Goal: Task Accomplishment & Management: Manage account settings

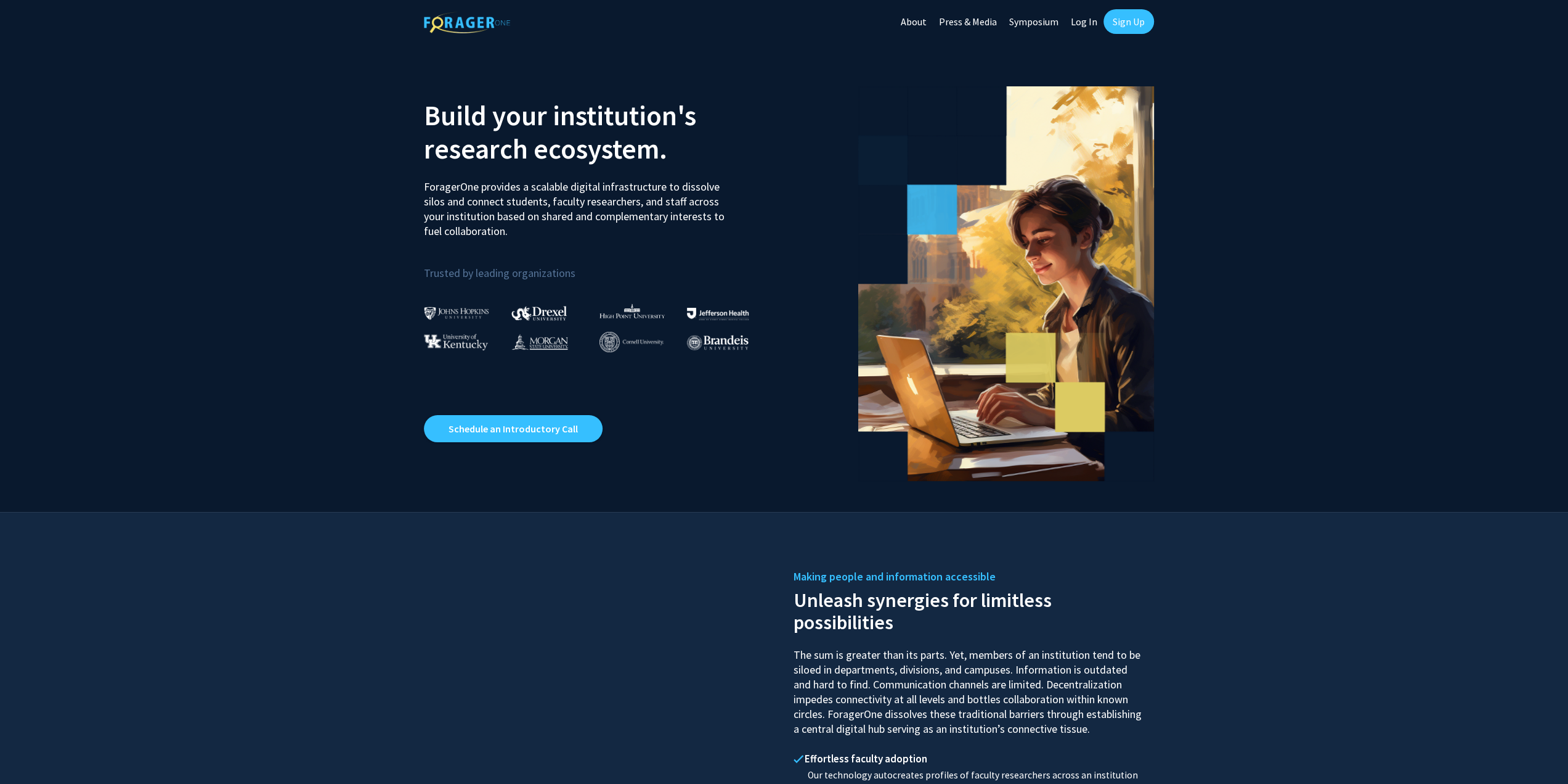
click at [1126, 15] on link "Sign Up" at bounding box center [1129, 21] width 50 height 25
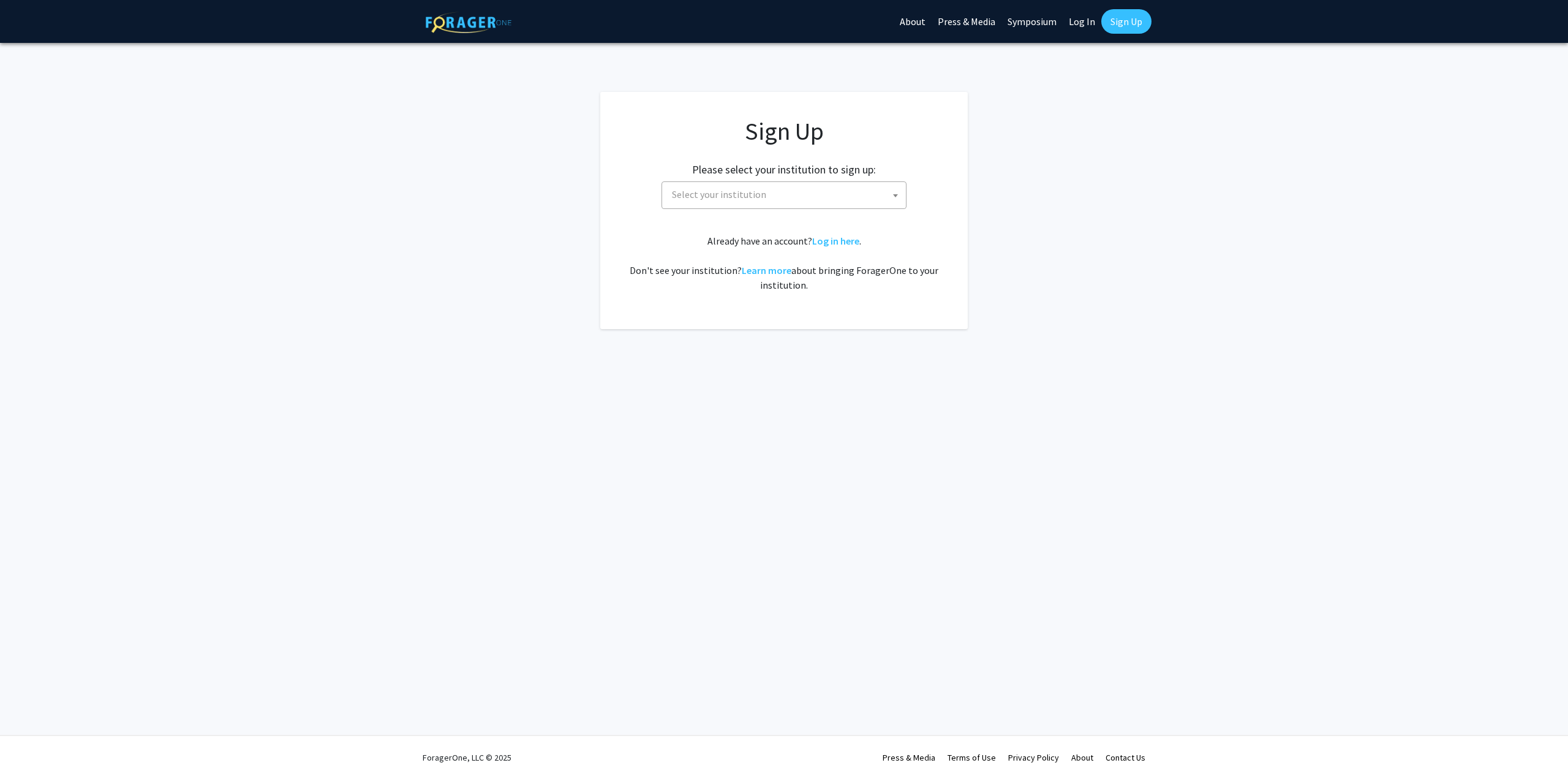
click at [750, 202] on span "Select your institution" at bounding box center [787, 195] width 239 height 25
type input "[US_STATE]"
select select "33"
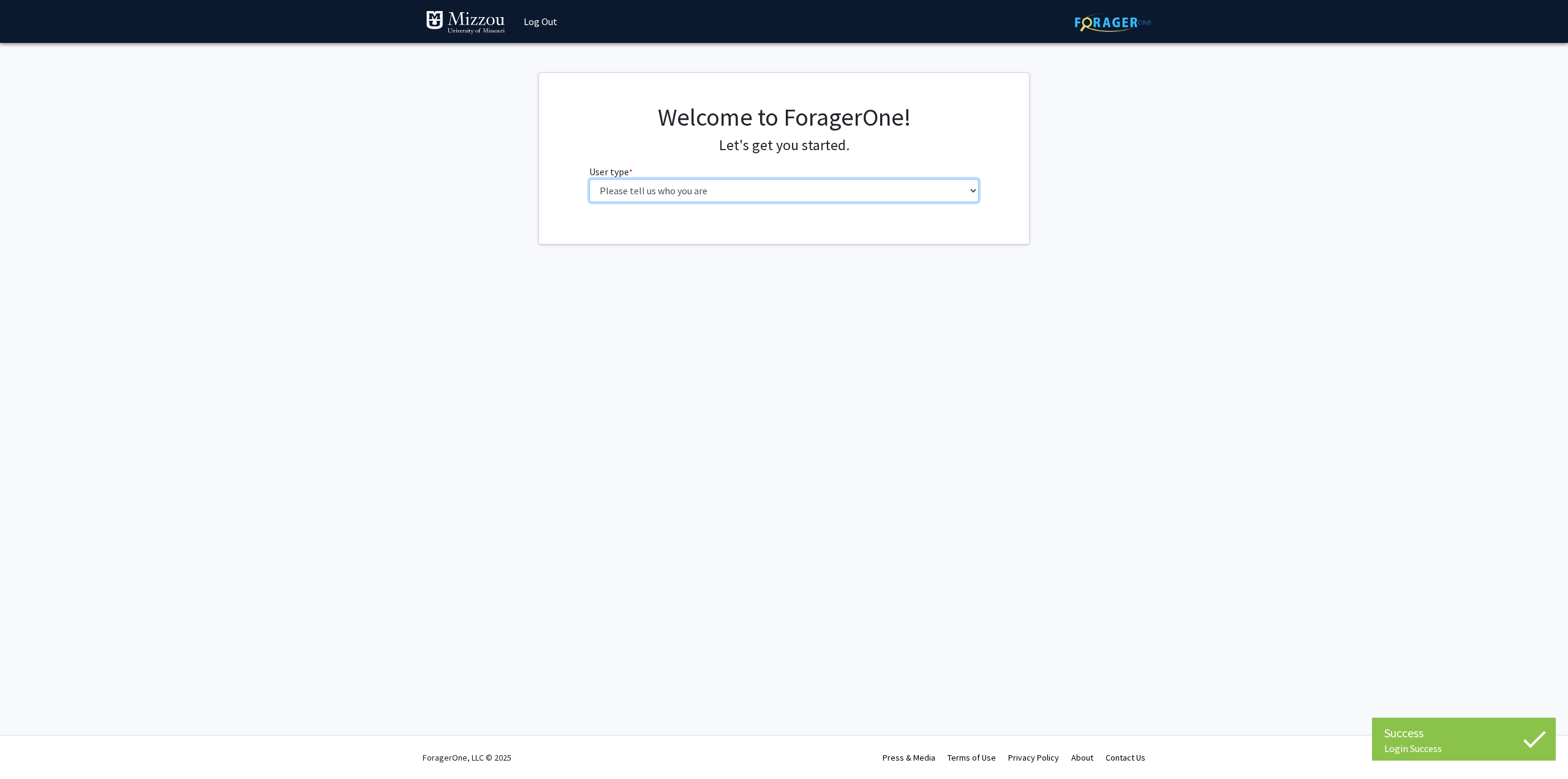
click at [687, 191] on select "Please tell us who you are Undergraduate Student Master's Student Doctoral Cand…" at bounding box center [784, 190] width 390 height 23
select select "1: undergrad"
click at [589, 179] on select "Please tell us who you are Undergraduate Student Master's Student Doctoral Cand…" at bounding box center [784, 190] width 390 height 23
click at [686, 235] on input "First Name * required" at bounding box center [784, 238] width 390 height 23
type input "Sam"
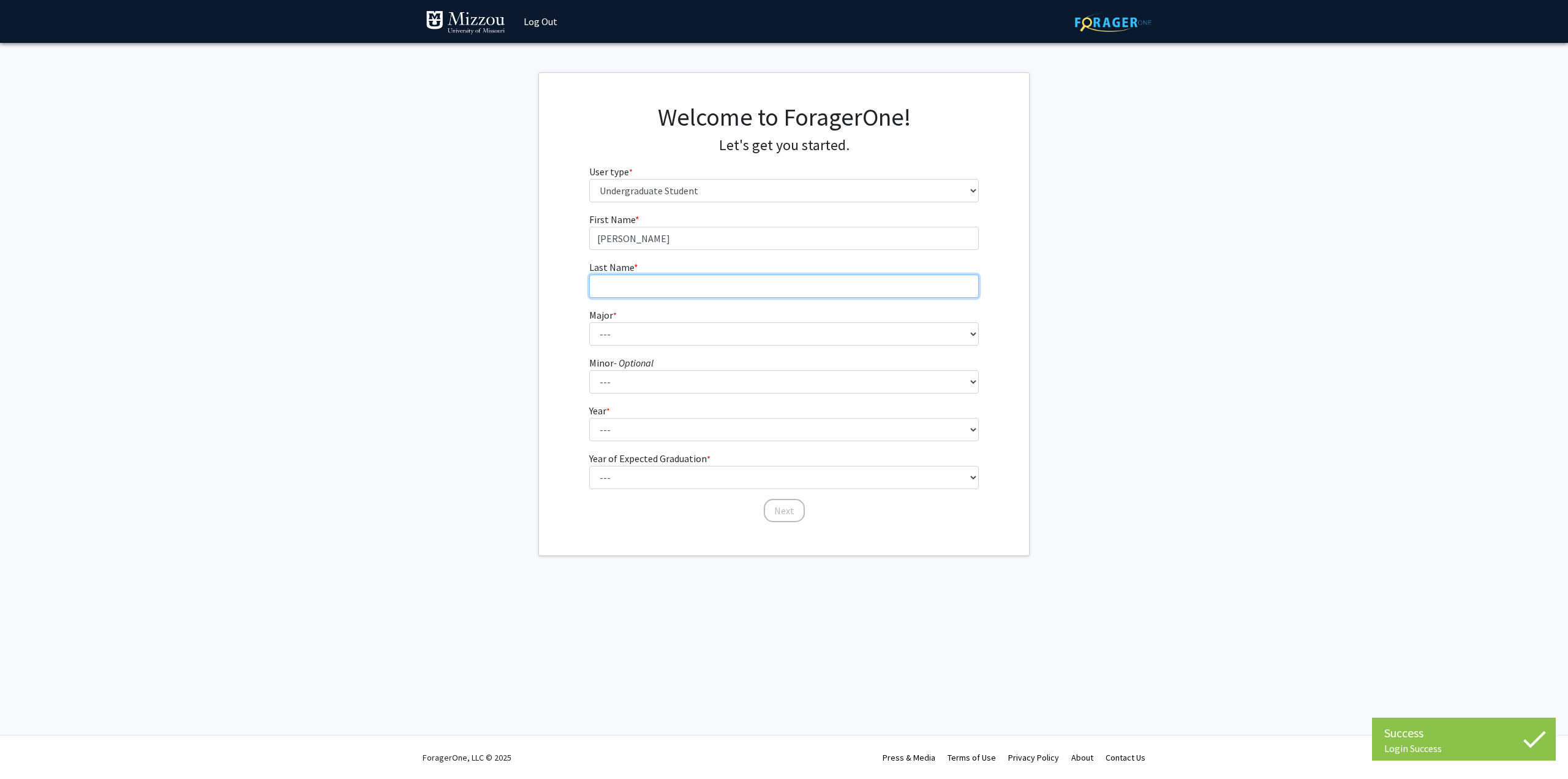
type input "Lintz"
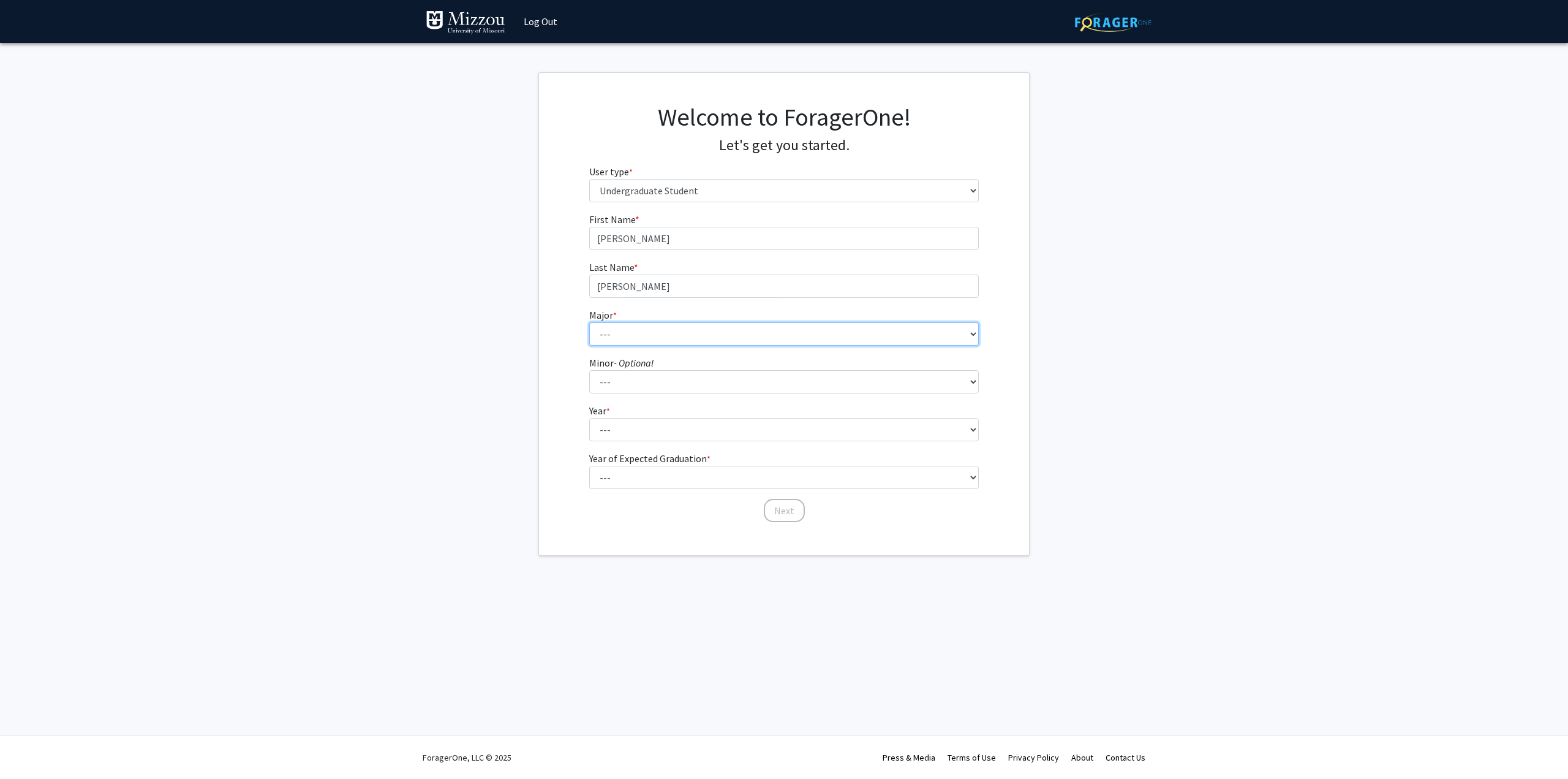
click at [682, 327] on select "--- Agribusiness Management Agricultural Education Agricultural Education: Comm…" at bounding box center [784, 334] width 390 height 23
select select "132: 2625"
click at [589, 323] on select "--- Agribusiness Management Agricultural Education Agricultural Education: Comm…" at bounding box center [784, 334] width 390 height 23
click at [730, 383] on select "--- Accountancy Aerospace Engineering Aerospace Studies Agribusiness Management…" at bounding box center [784, 381] width 390 height 23
select select "61: 2017"
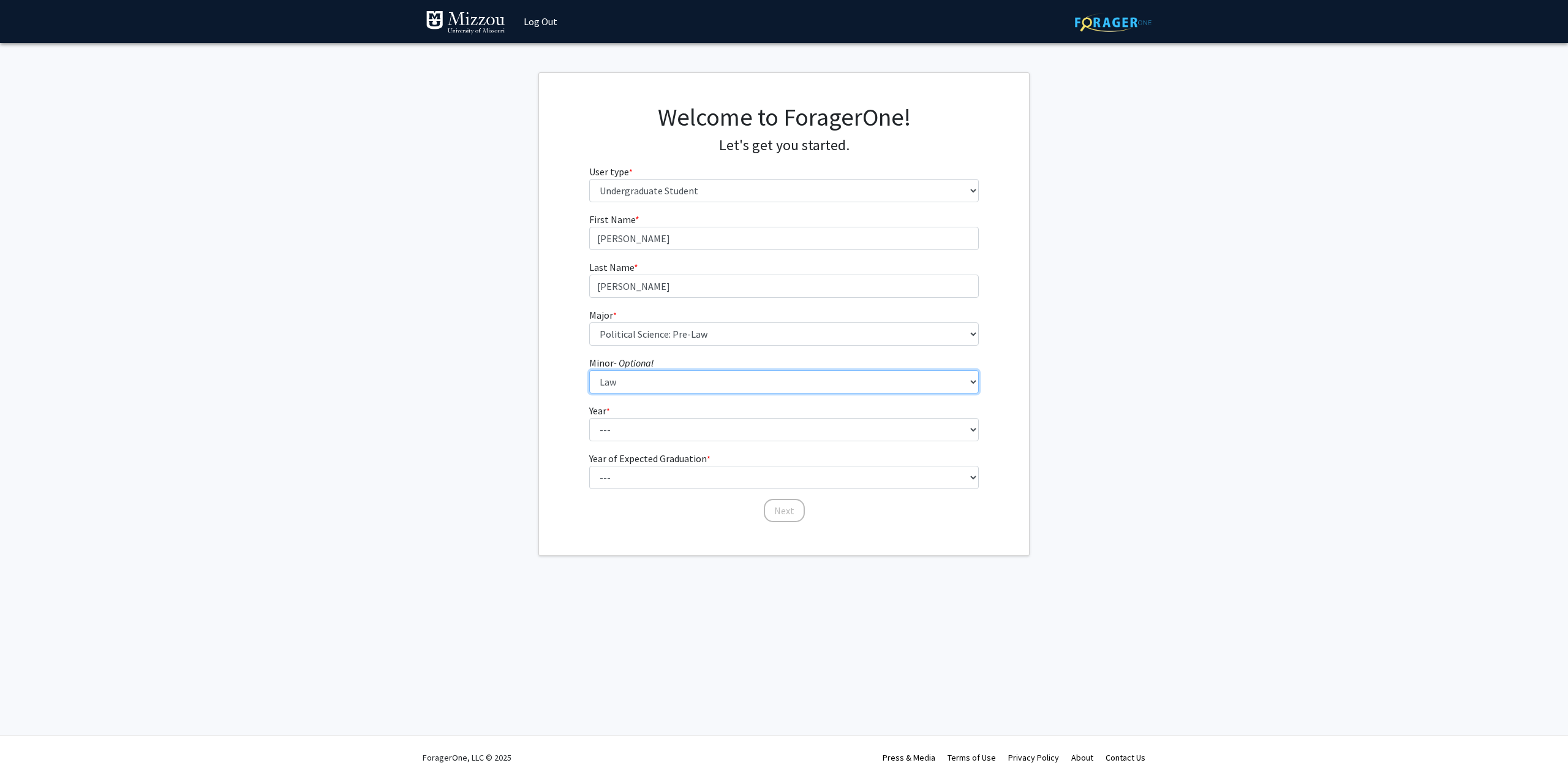
click at [589, 370] on select "--- Accountancy Aerospace Engineering Aerospace Studies Agribusiness Management…" at bounding box center [784, 381] width 390 height 23
click at [668, 431] on select "--- First-year Sophomore Junior Senior Postbaccalaureate Certificate" at bounding box center [784, 428] width 390 height 23
select select "2: sophomore"
click at [589, 417] on select "--- First-year Sophomore Junior Senior Postbaccalaureate Certificate" at bounding box center [784, 428] width 390 height 23
click at [676, 470] on select "--- 2025 2026 2027 2028 2029 2030 2031 2032 2033 2034" at bounding box center [784, 477] width 390 height 23
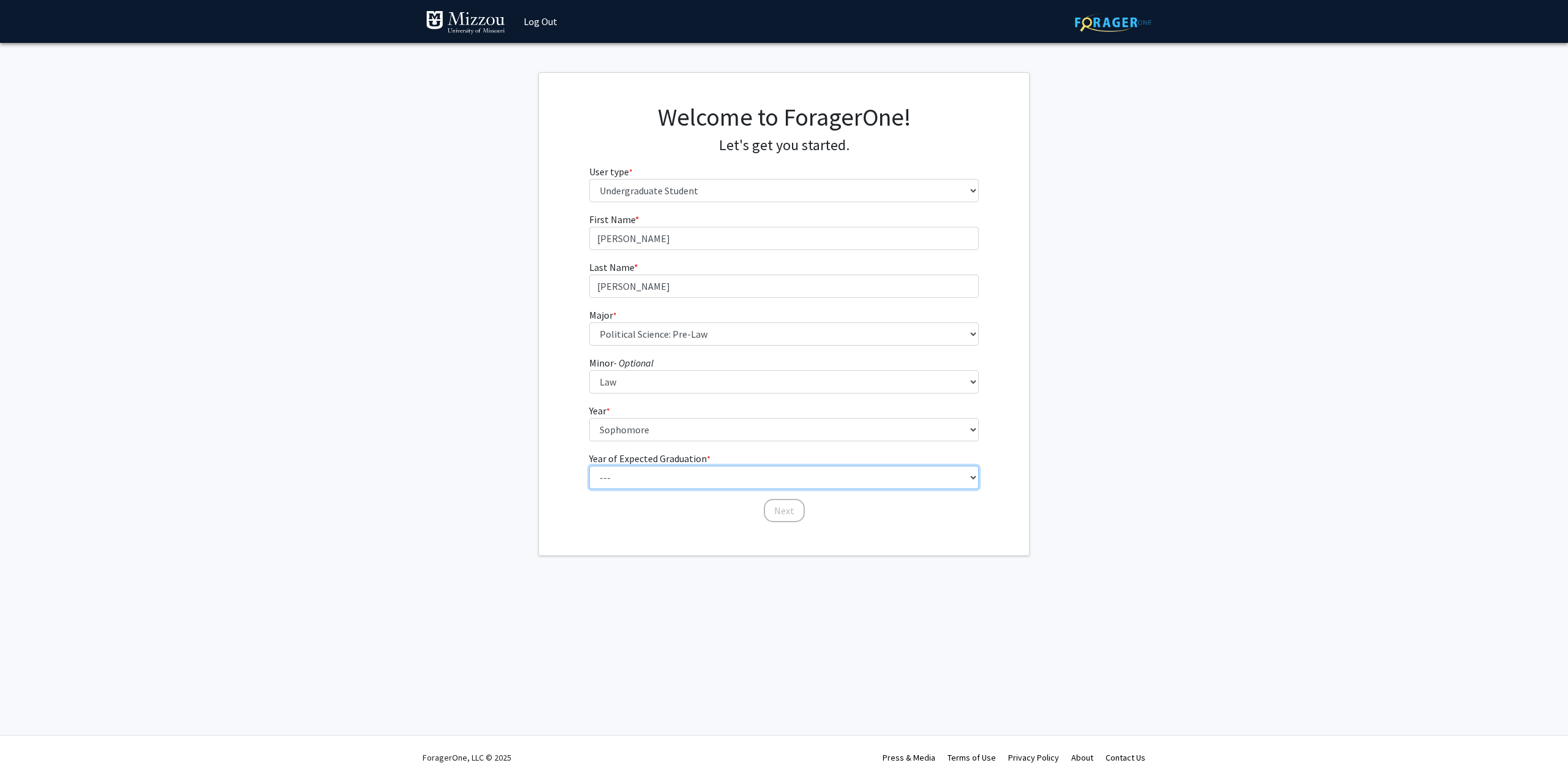
select select "4: 2028"
click at [589, 466] on select "--- 2025 2026 2027 2028 2029 2030 2031 2032 2033 2034" at bounding box center [784, 477] width 390 height 23
click at [798, 508] on button "Next" at bounding box center [784, 510] width 41 height 23
click at [716, 197] on select "Please tell us who you are Undergraduate Student Master's Student Doctoral Cand…" at bounding box center [784, 190] width 390 height 23
click at [589, 179] on select "Please tell us who you are Undergraduate Student Master's Student Doctoral Cand…" at bounding box center [784, 190] width 390 height 23
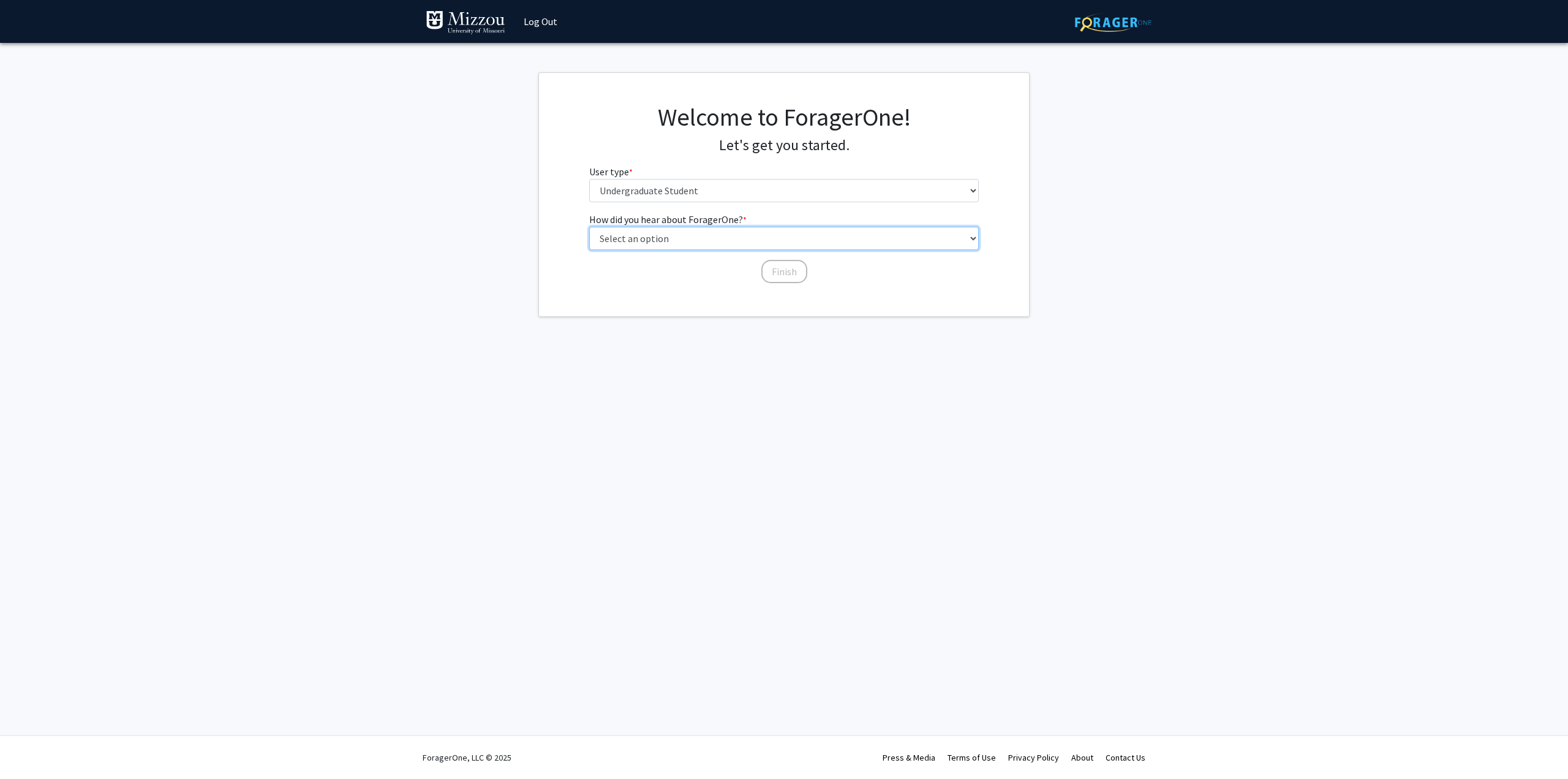
click at [715, 235] on select "Select an option Peer/student recommendation Faculty/staff recommendation Unive…" at bounding box center [784, 238] width 390 height 23
select select "4: university_email"
click at [589, 227] on select "Select an option Peer/student recommendation Faculty/staff recommendation Unive…" at bounding box center [784, 238] width 390 height 23
click at [782, 270] on button "Finish" at bounding box center [784, 271] width 46 height 23
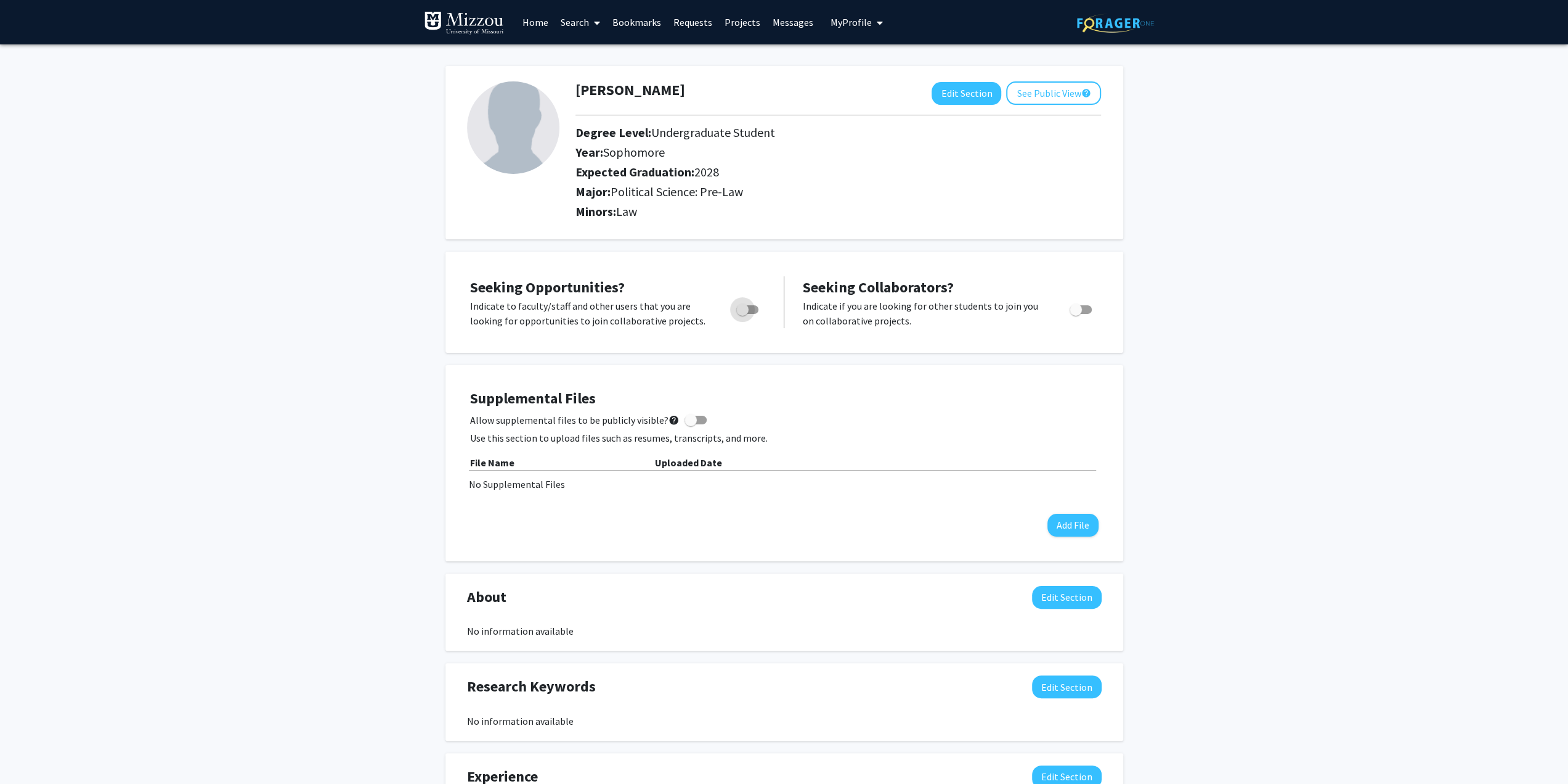
click at [749, 308] on span "Toggle" at bounding box center [748, 309] width 22 height 9
click at [743, 314] on input "Are you actively seeking opportunities?" at bounding box center [742, 314] width 1 height 1
checkbox input "true"
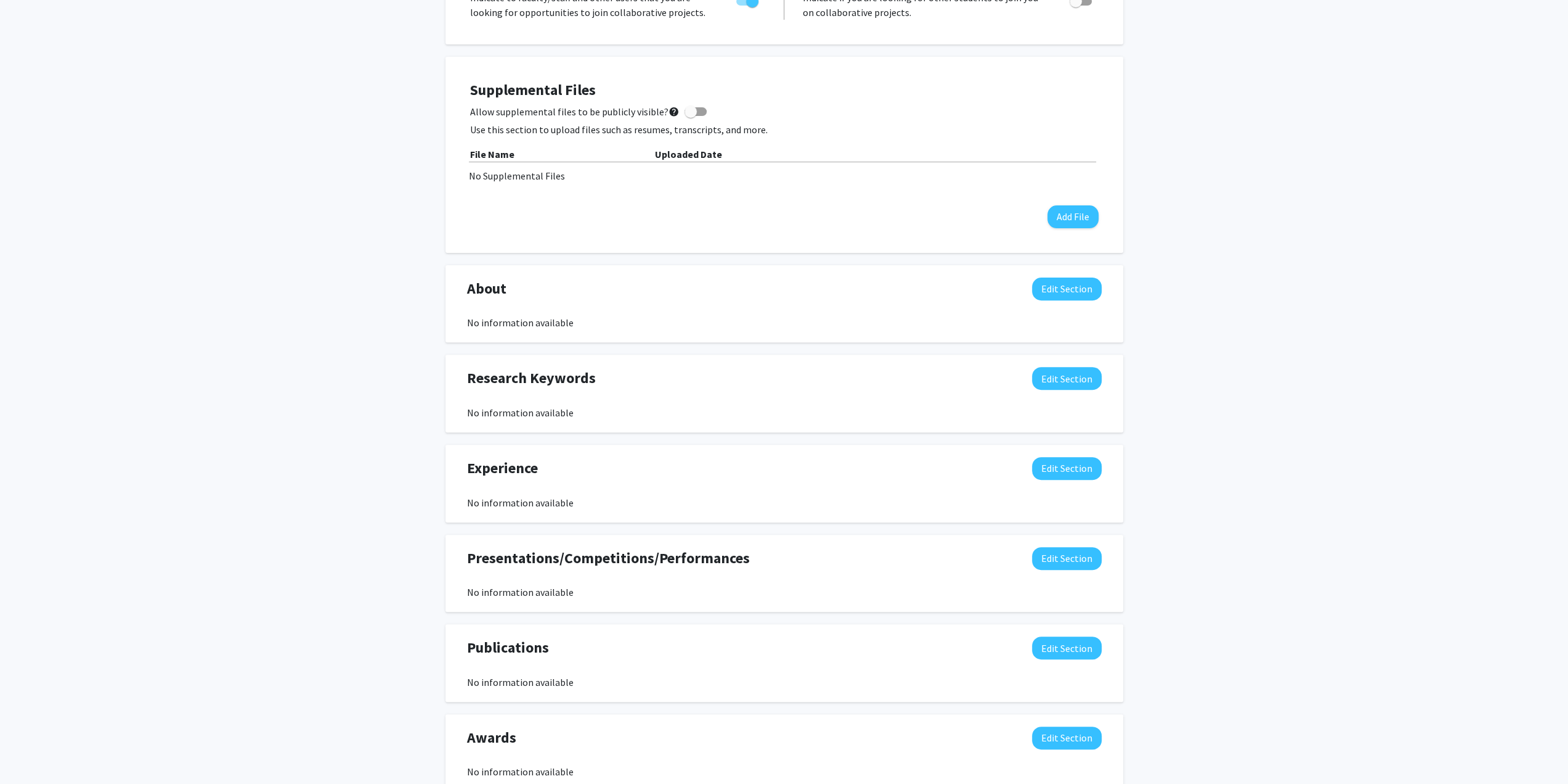
scroll to position [370, 0]
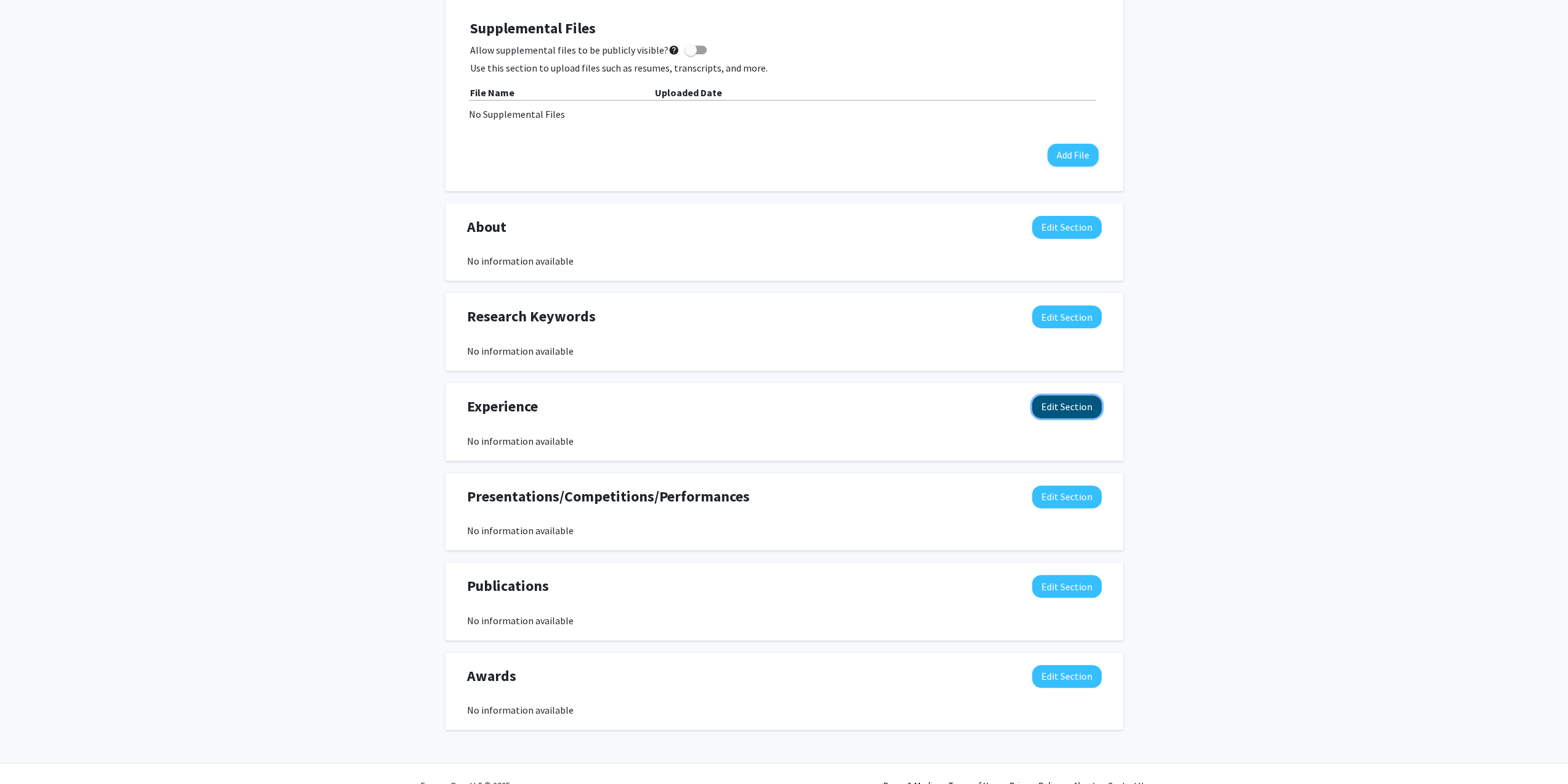
click at [1064, 402] on button "Edit Section" at bounding box center [1067, 406] width 70 height 23
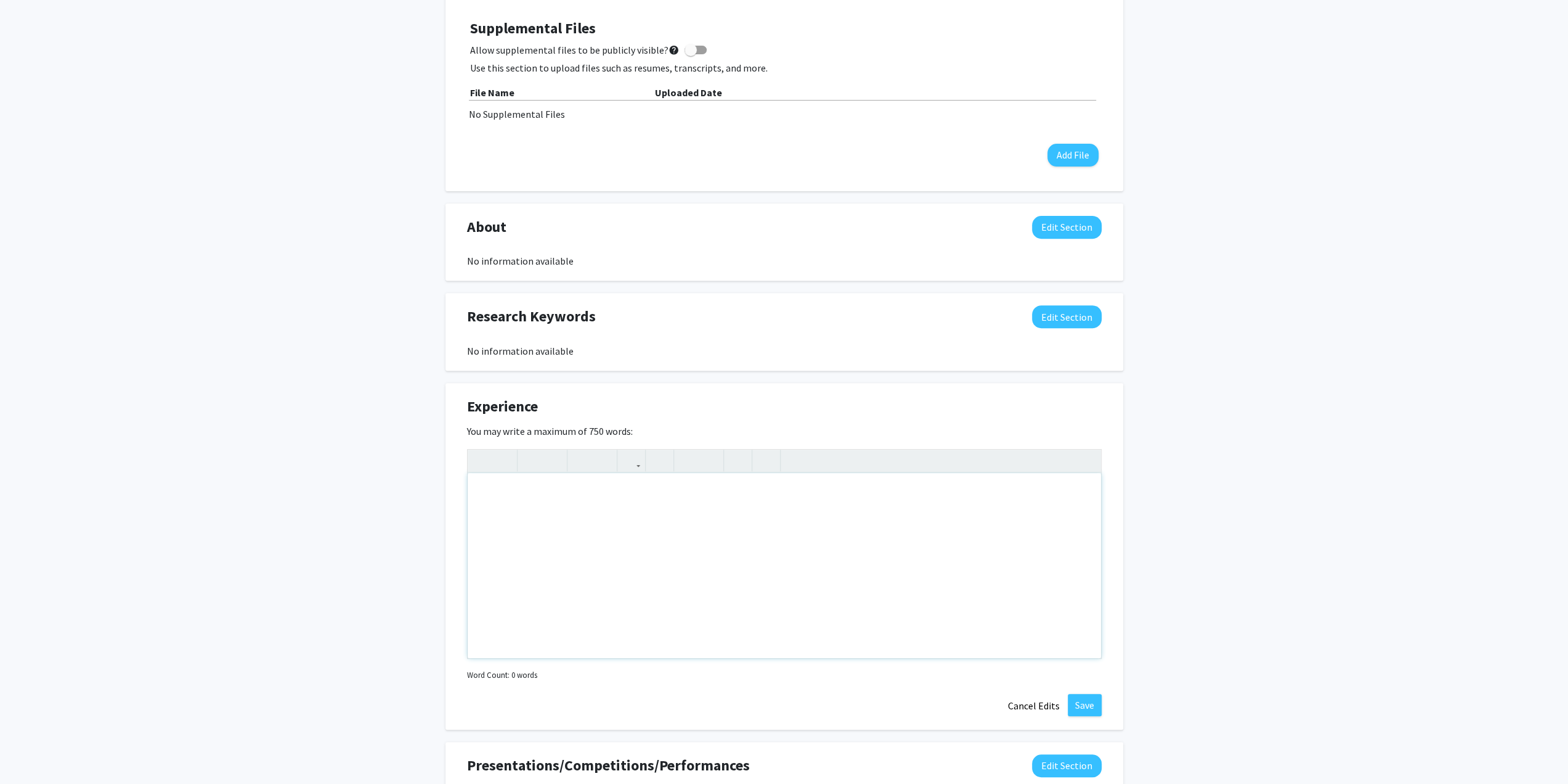
click at [666, 488] on div "Note to users with screen readers: Please deactivate our accessibility plugin f…" at bounding box center [784, 565] width 634 height 185
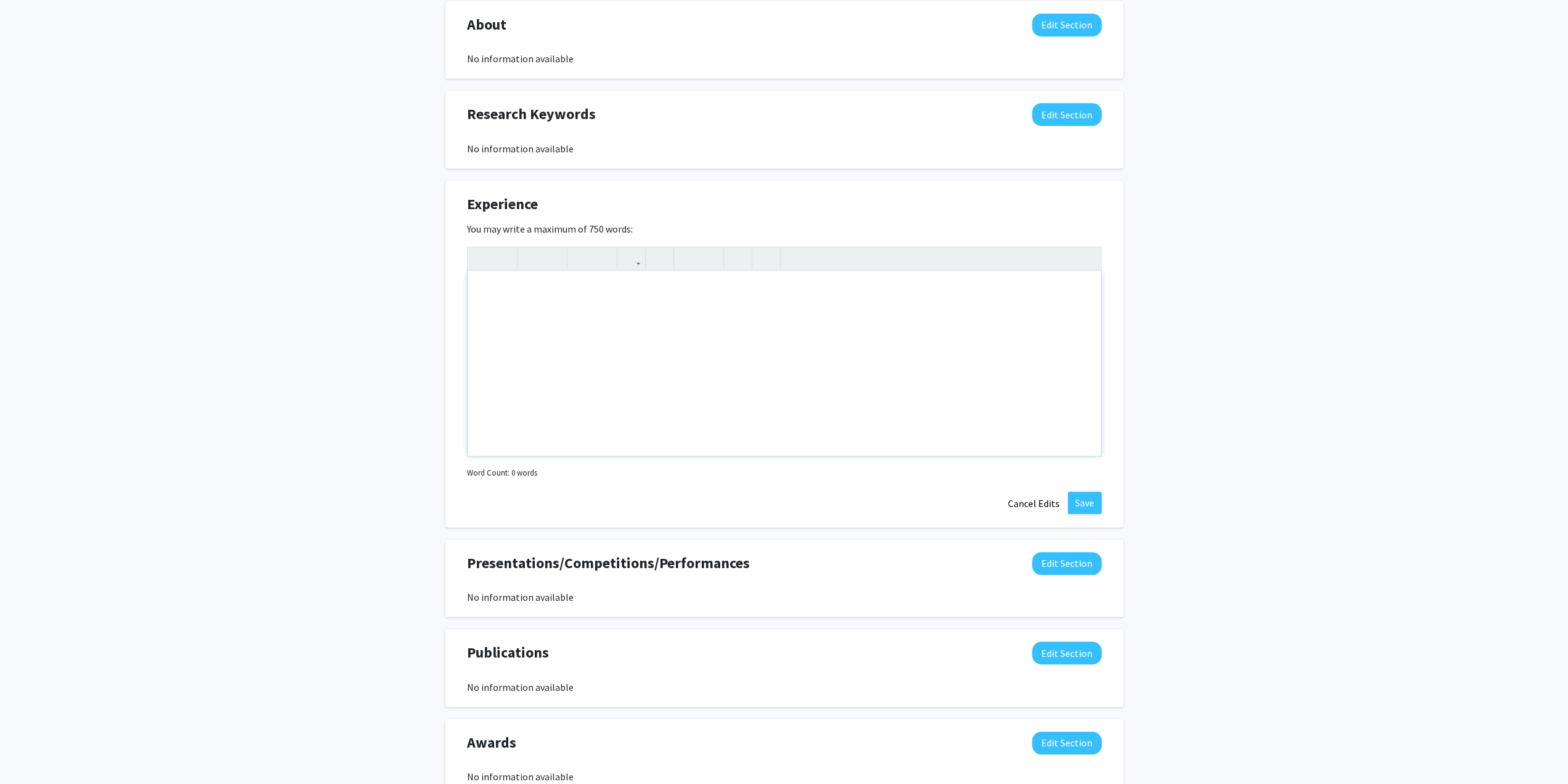
scroll to position [537, 0]
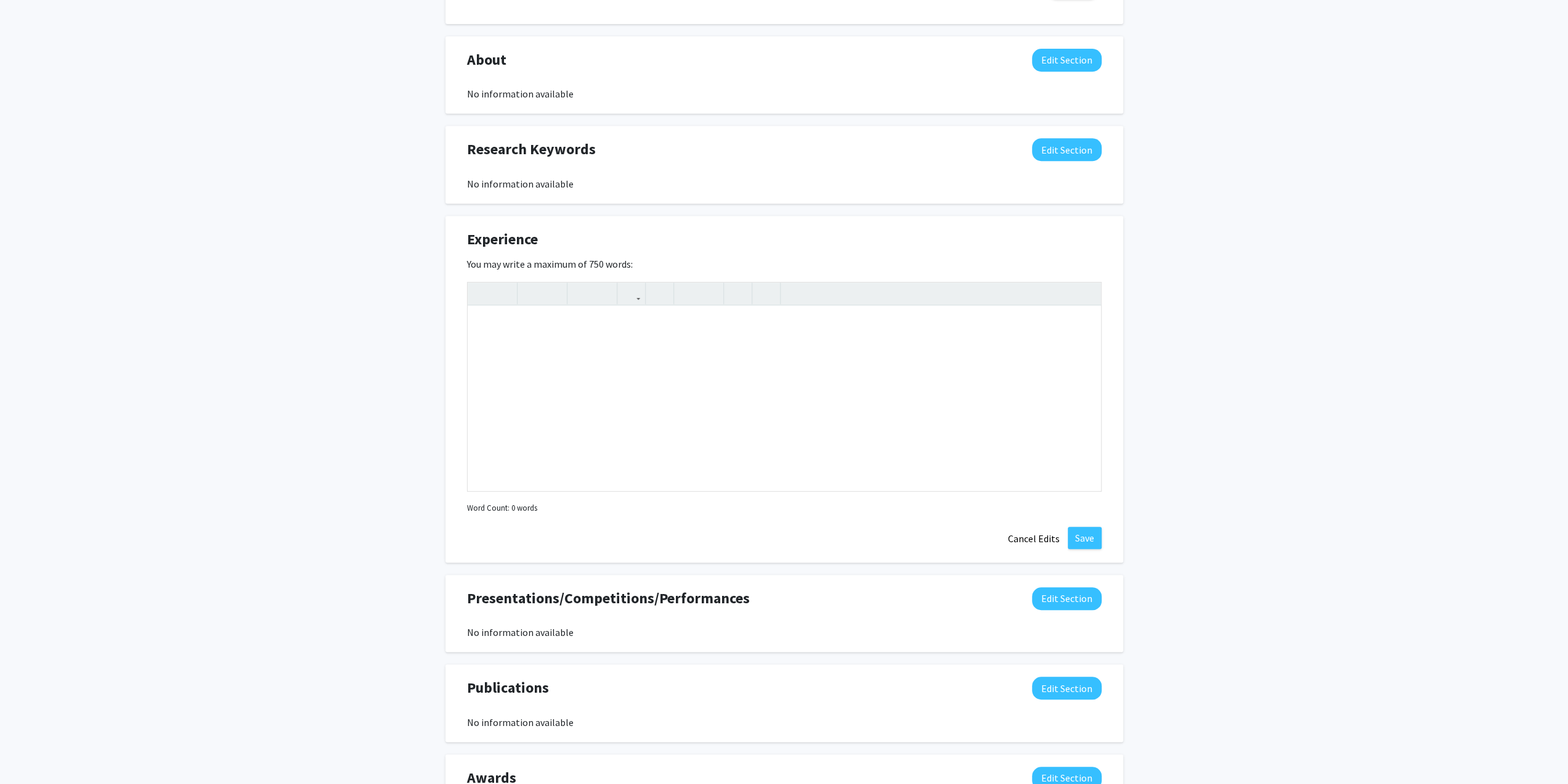
click at [307, 338] on div "Sam Lintz Edit Section See Public View help Degree Level: Undergraduate Student…" at bounding box center [784, 189] width 1568 height 1363
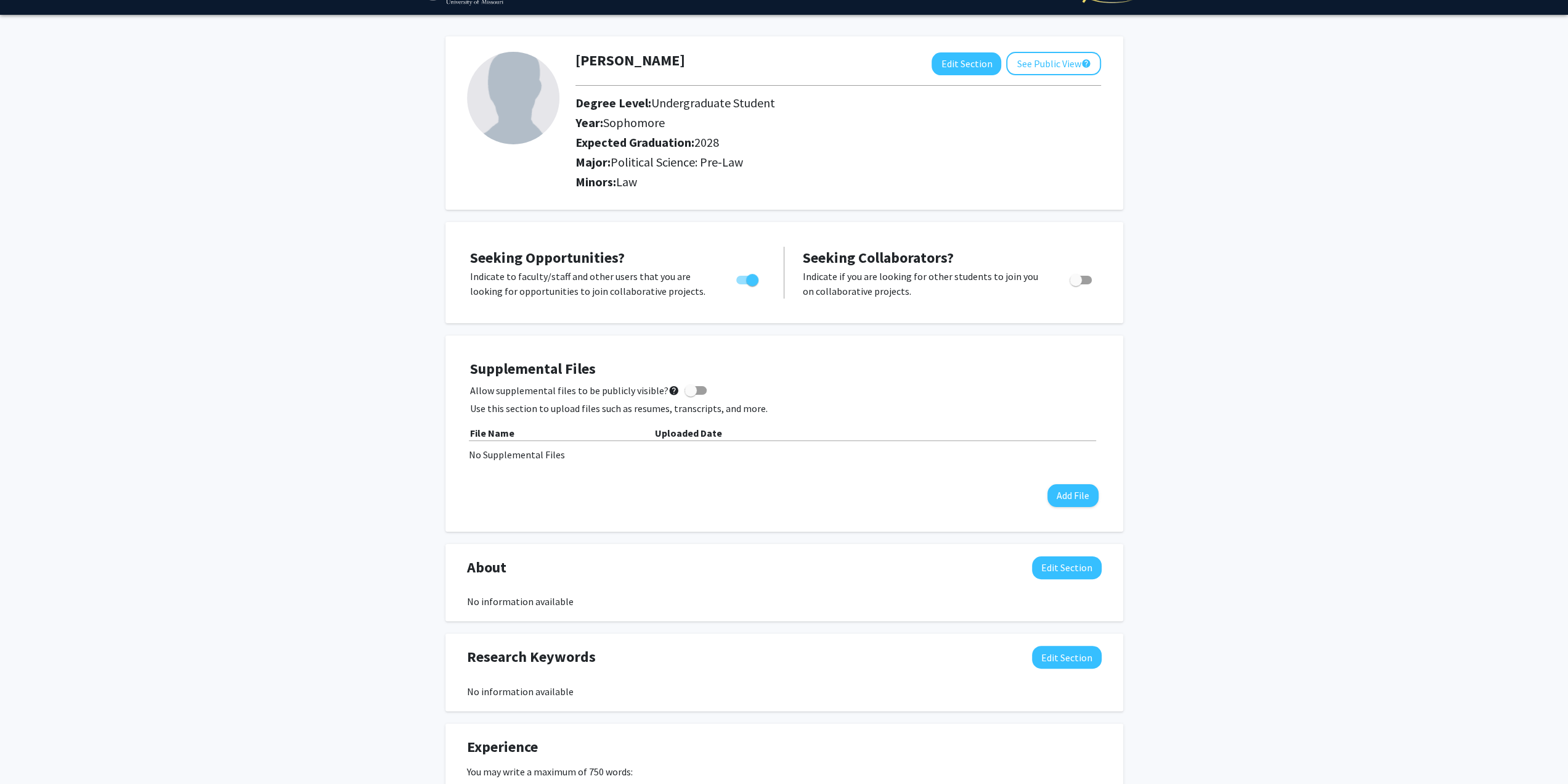
scroll to position [0, 0]
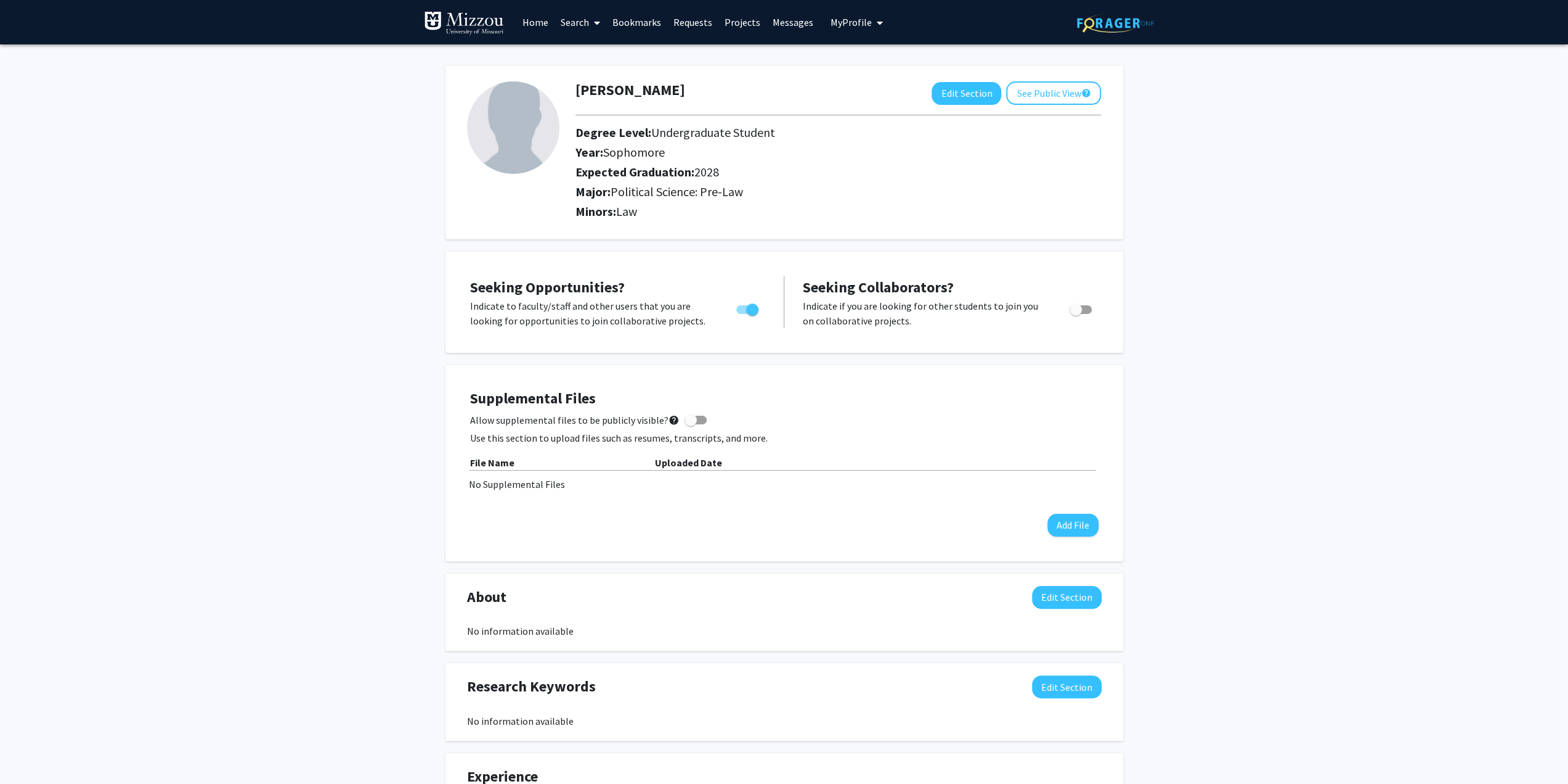
click at [518, 124] on img at bounding box center [513, 127] width 93 height 93
click at [962, 89] on button "Edit Section" at bounding box center [967, 93] width 70 height 23
select select "sophomore"
select select "2028"
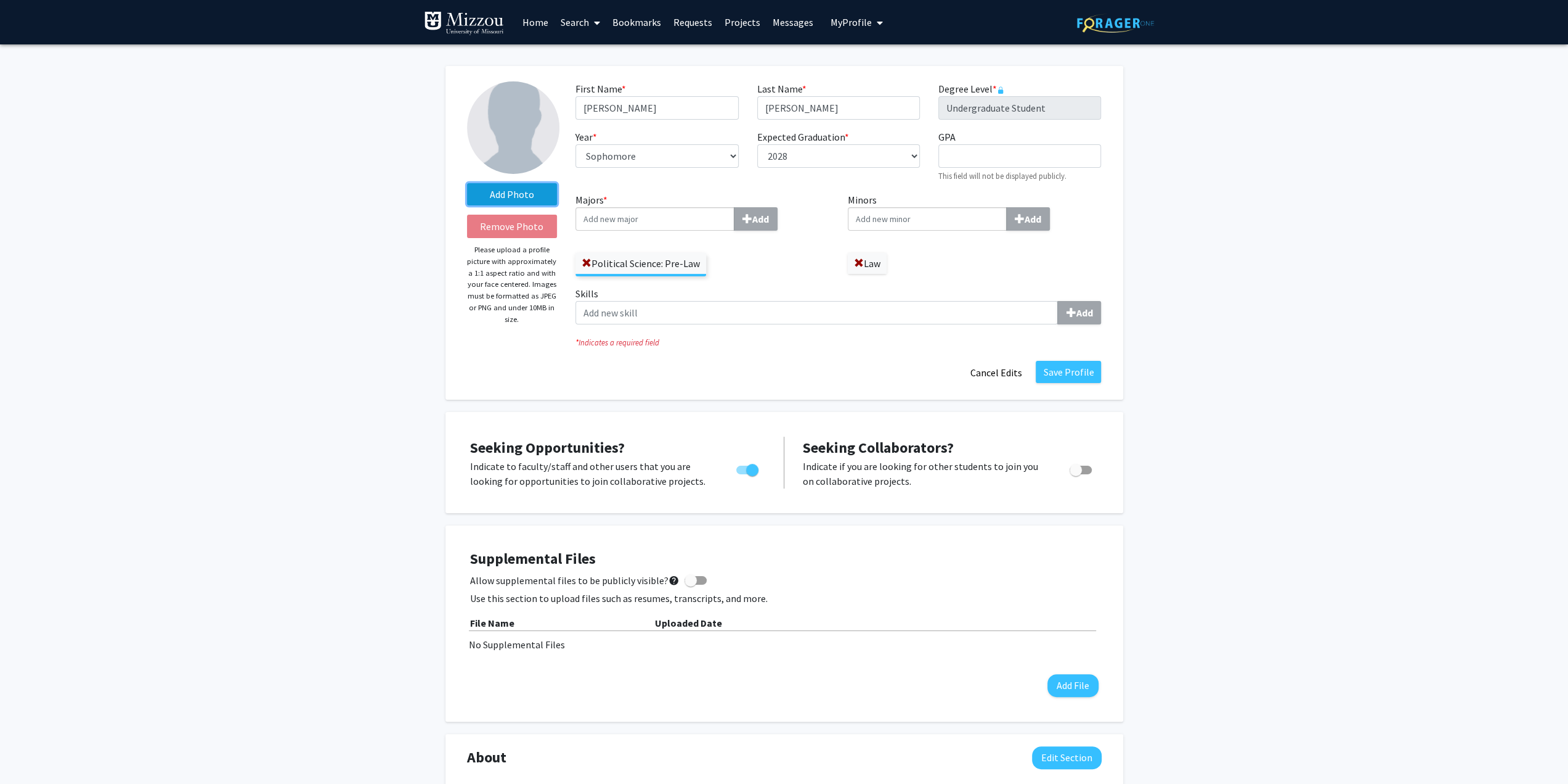
click at [520, 197] on label "Add Photo" at bounding box center [512, 194] width 90 height 22
click at [0, 0] on input "Add Photo" at bounding box center [0, 0] width 0 height 0
click at [635, 228] on input "Majors * Add" at bounding box center [655, 218] width 159 height 23
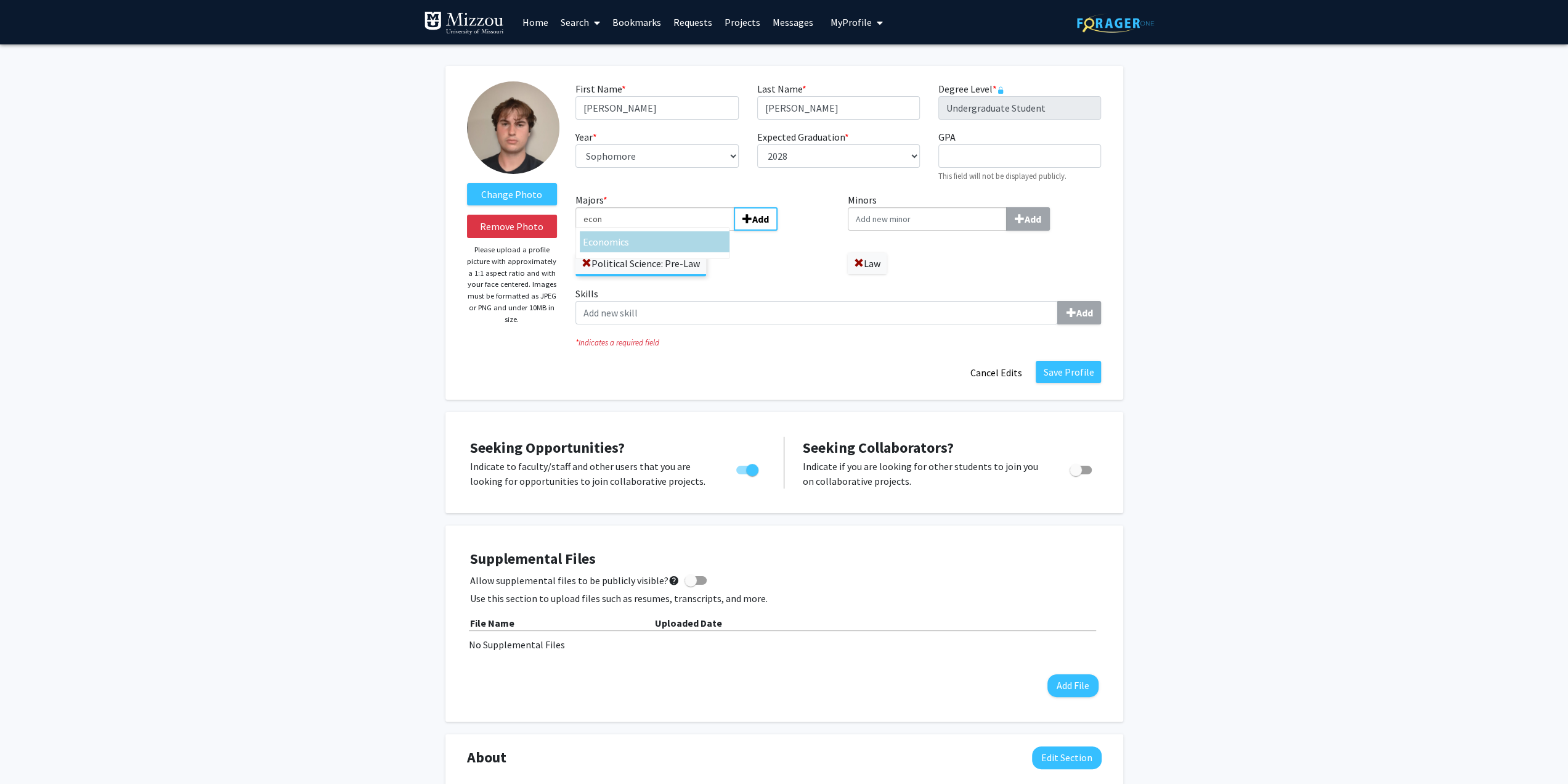
type input "econ"
click at [642, 245] on div "Econ omics" at bounding box center [654, 241] width 144 height 14
click at [642, 231] on input "econ" at bounding box center [655, 218] width 159 height 23
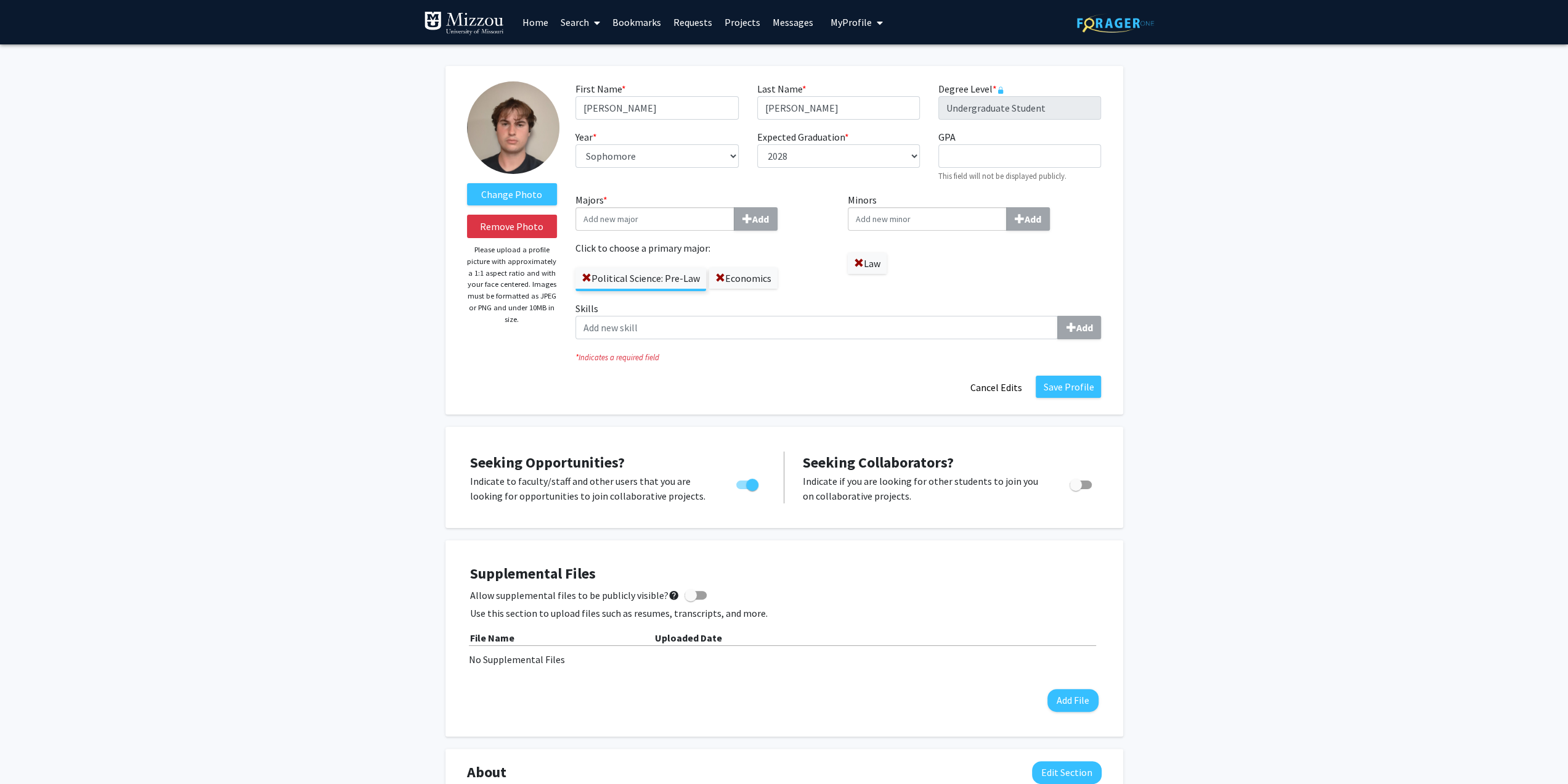
click at [912, 216] on input "Minors Add" at bounding box center [927, 218] width 159 height 23
click at [734, 331] on input "Skills Add" at bounding box center [817, 326] width 482 height 23
click at [686, 377] on div "Save Profile Cancel Edits" at bounding box center [838, 387] width 544 height 23
click at [959, 157] on input "GPA required" at bounding box center [1019, 155] width 163 height 23
type input "3.489"
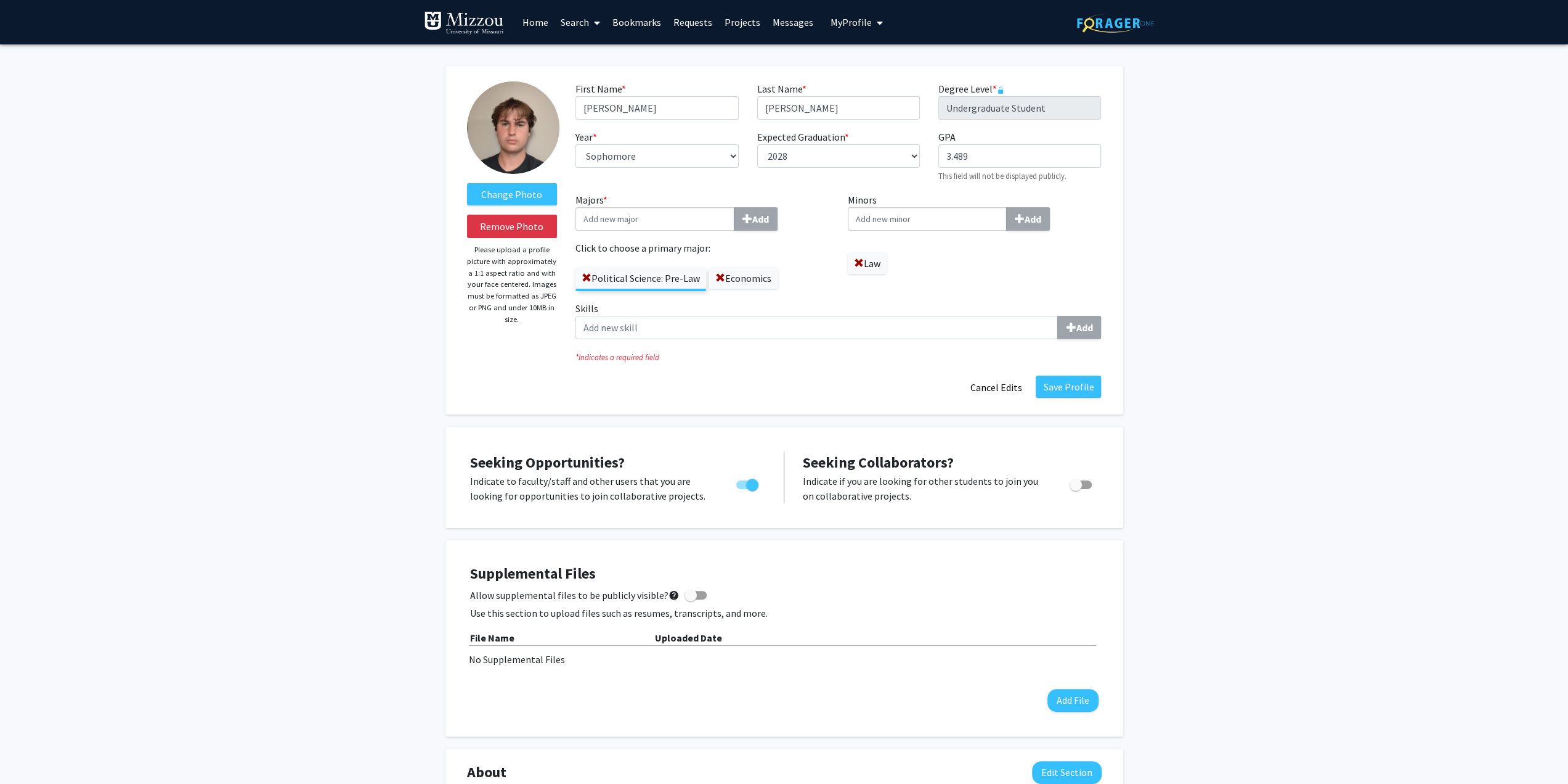
click at [972, 282] on div "Minors Add Law" at bounding box center [975, 246] width 273 height 108
click at [941, 285] on div "Minors Add Law" at bounding box center [975, 246] width 273 height 108
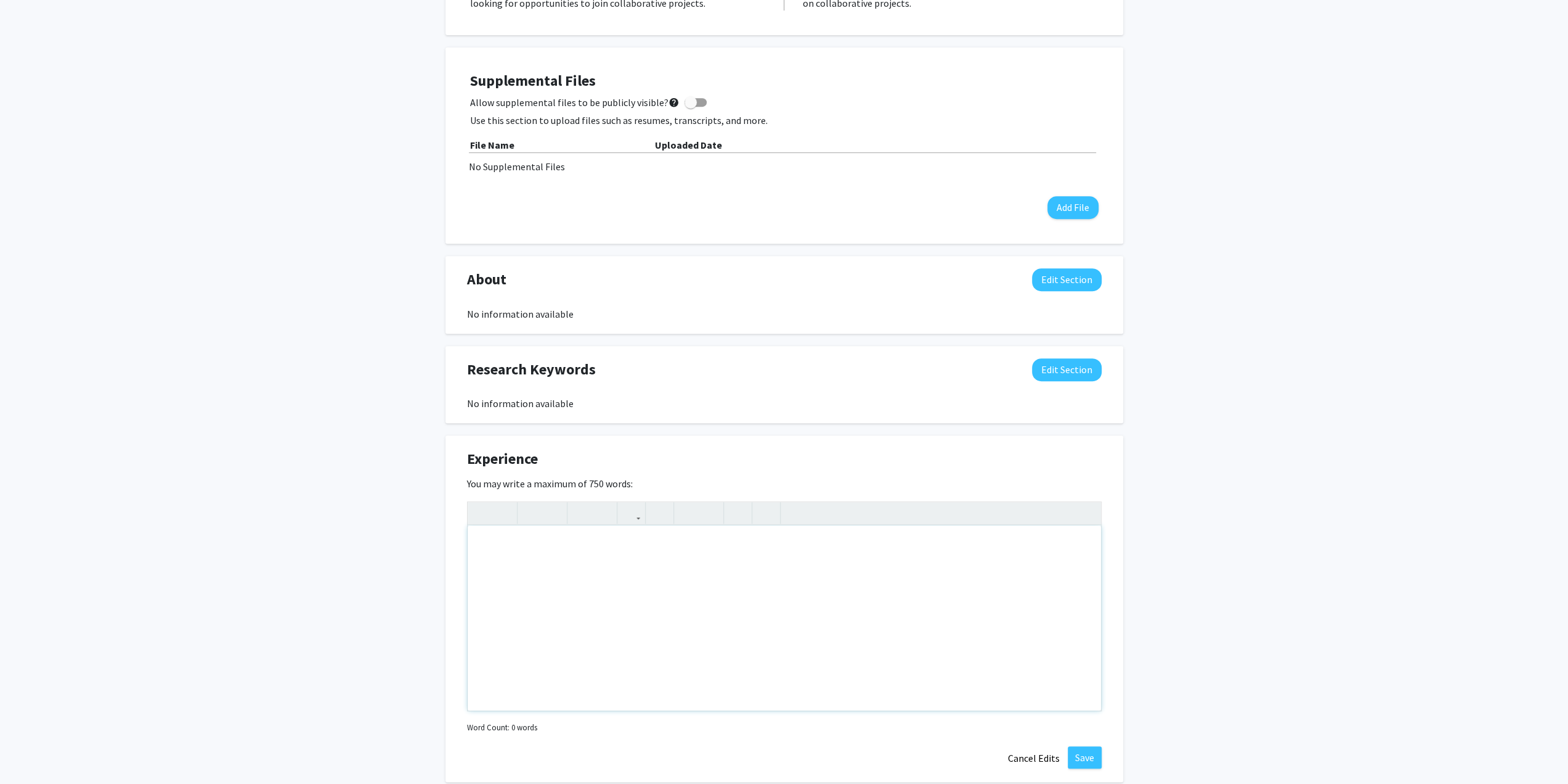
scroll to position [493, 0]
click at [651, 585] on div "Note to users with screen readers: Please deactivate our accessibility plugin f…" at bounding box center [784, 617] width 634 height 185
paste div "Note to users with screen readers: Please deactivate our accessibility plugin f…"
type textarea "<p>Cashier August 2023 - Present </p><p>McKeevers Meat Market and Eatery Lee’s …"
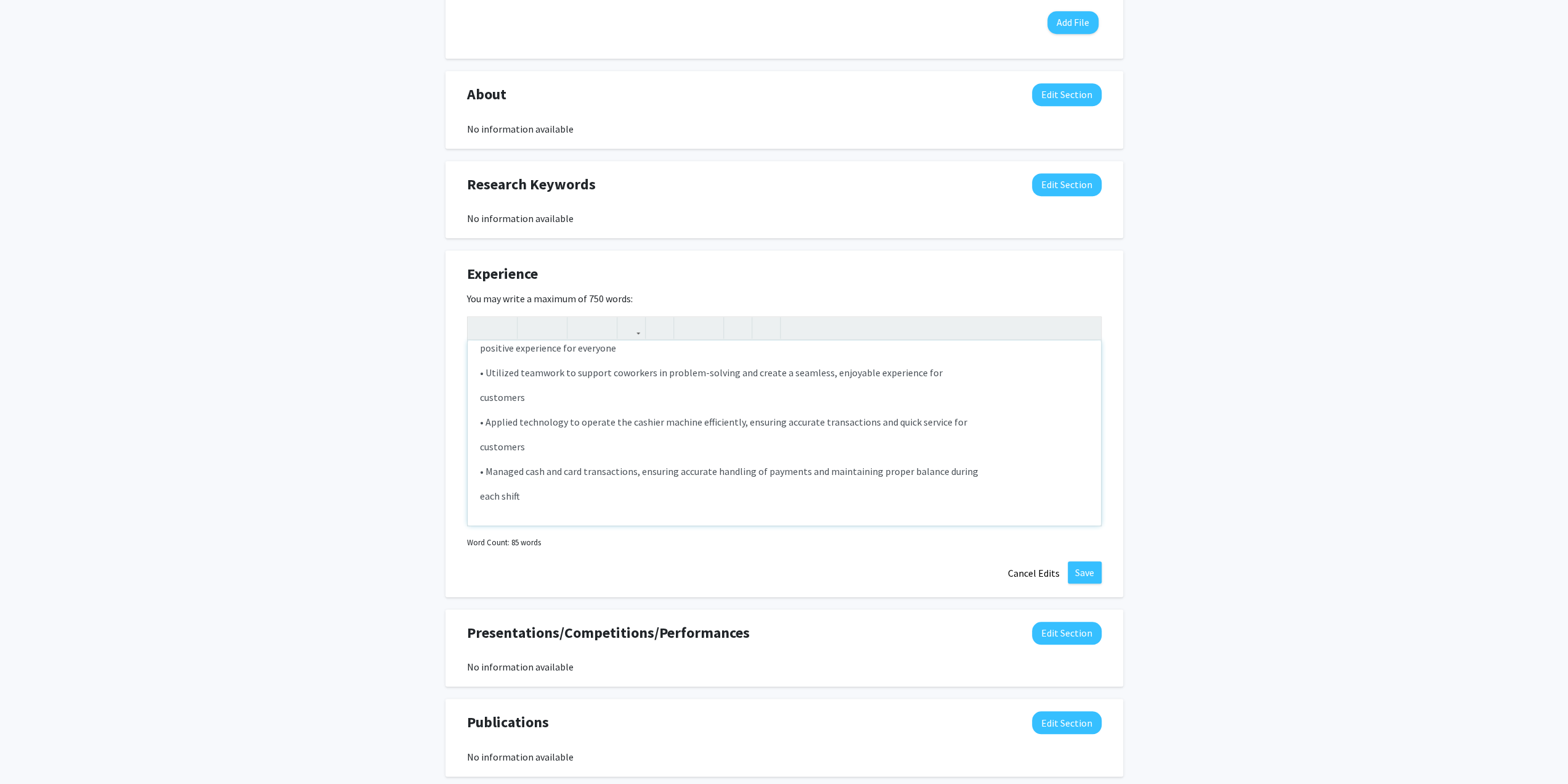
scroll to position [678, 0]
click at [1084, 569] on button "Save" at bounding box center [1085, 572] width 34 height 22
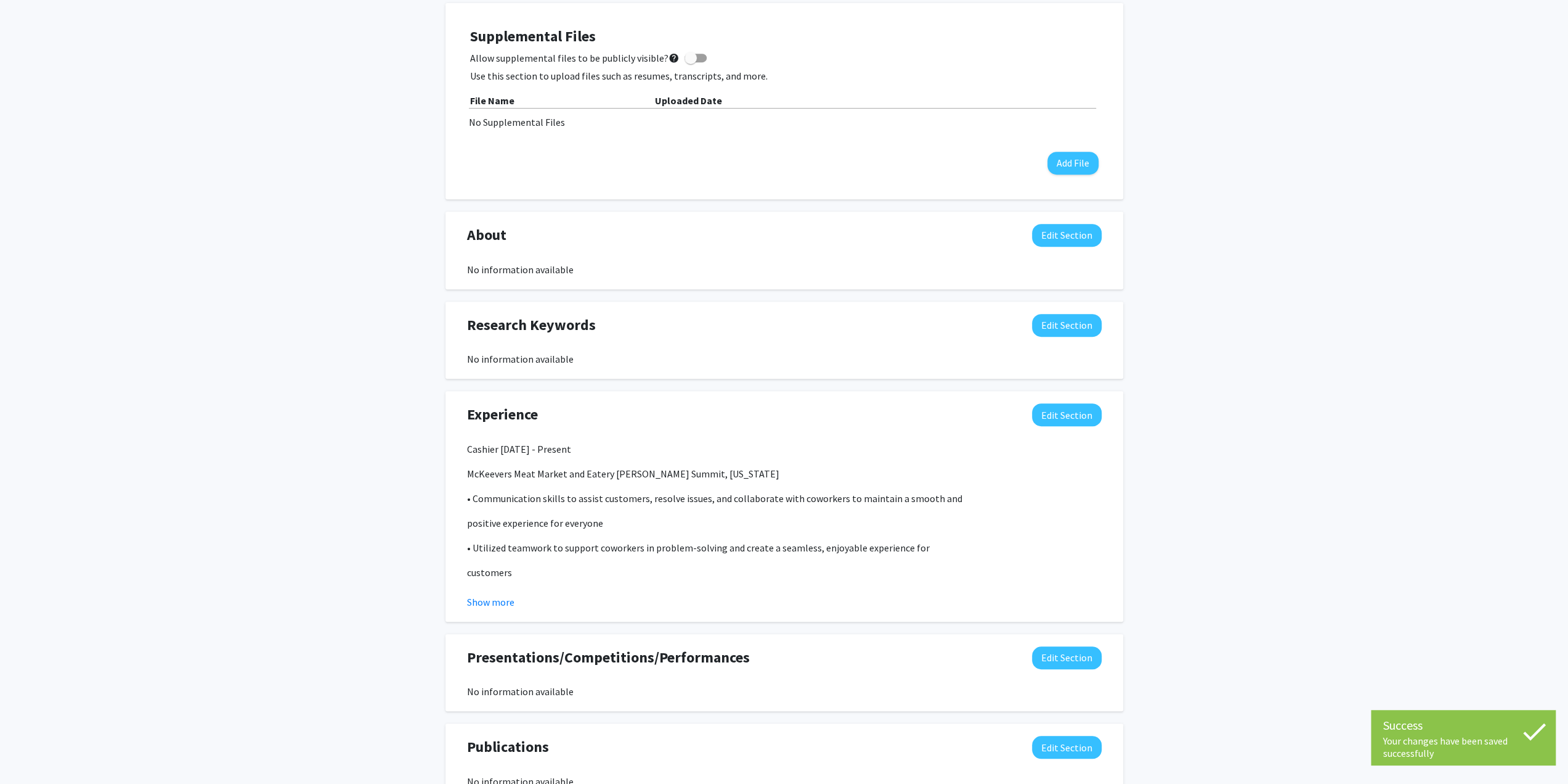
scroll to position [493, 0]
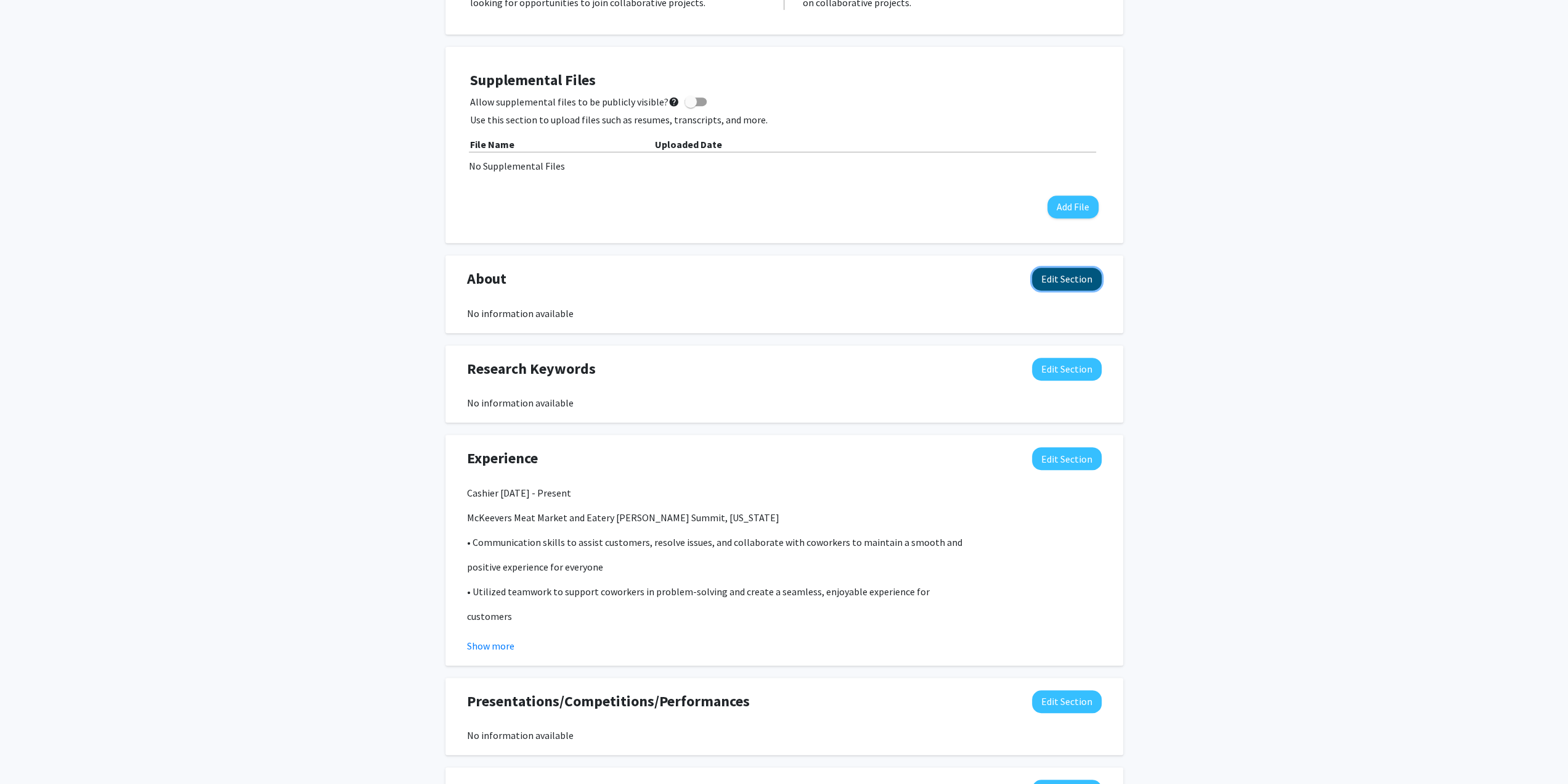
click at [1035, 278] on button "Edit Section" at bounding box center [1067, 279] width 70 height 23
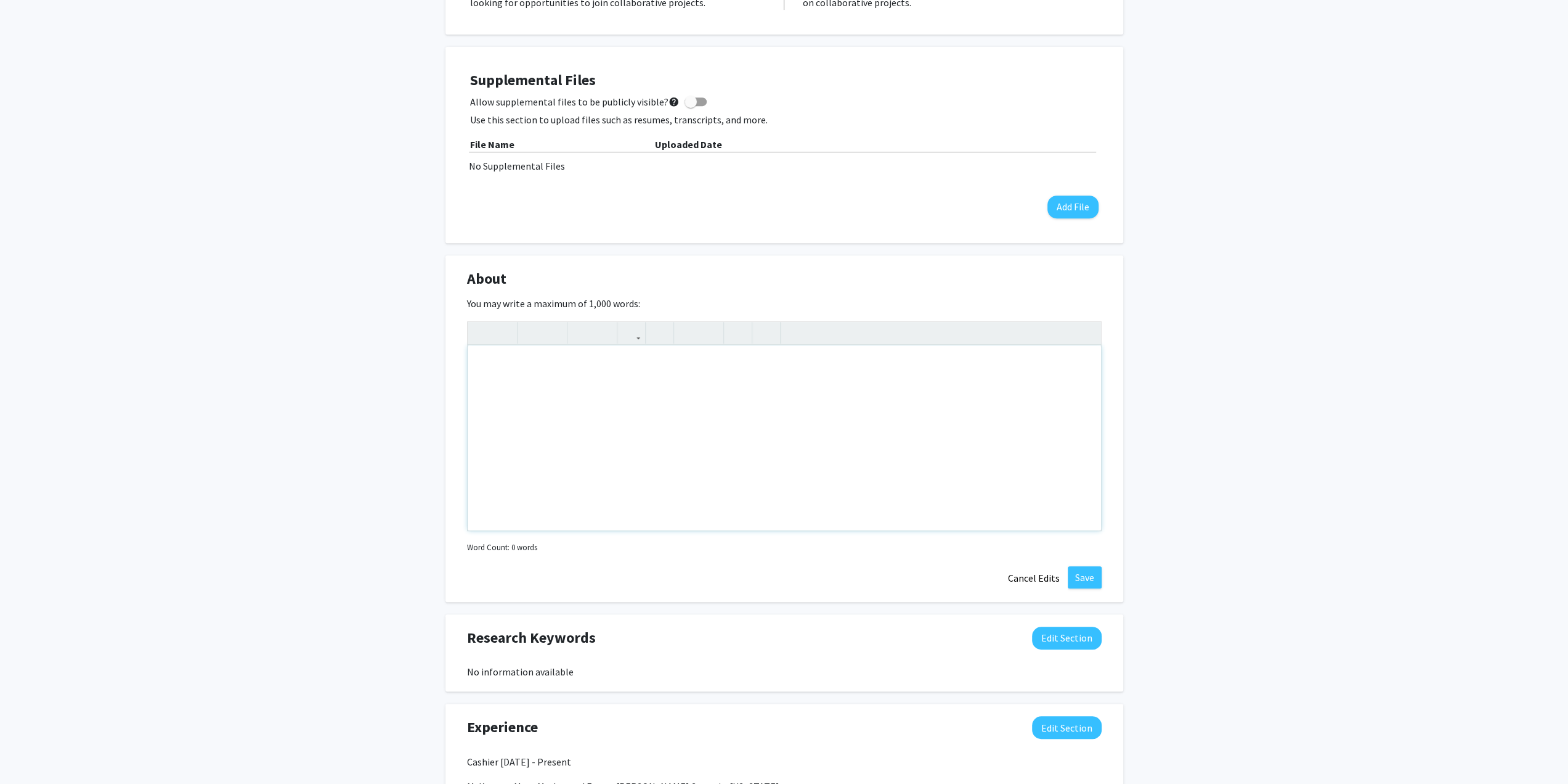
click at [598, 443] on div "Note to users with screen readers: Please deactivate our accessibility plugin f…" at bounding box center [784, 437] width 634 height 185
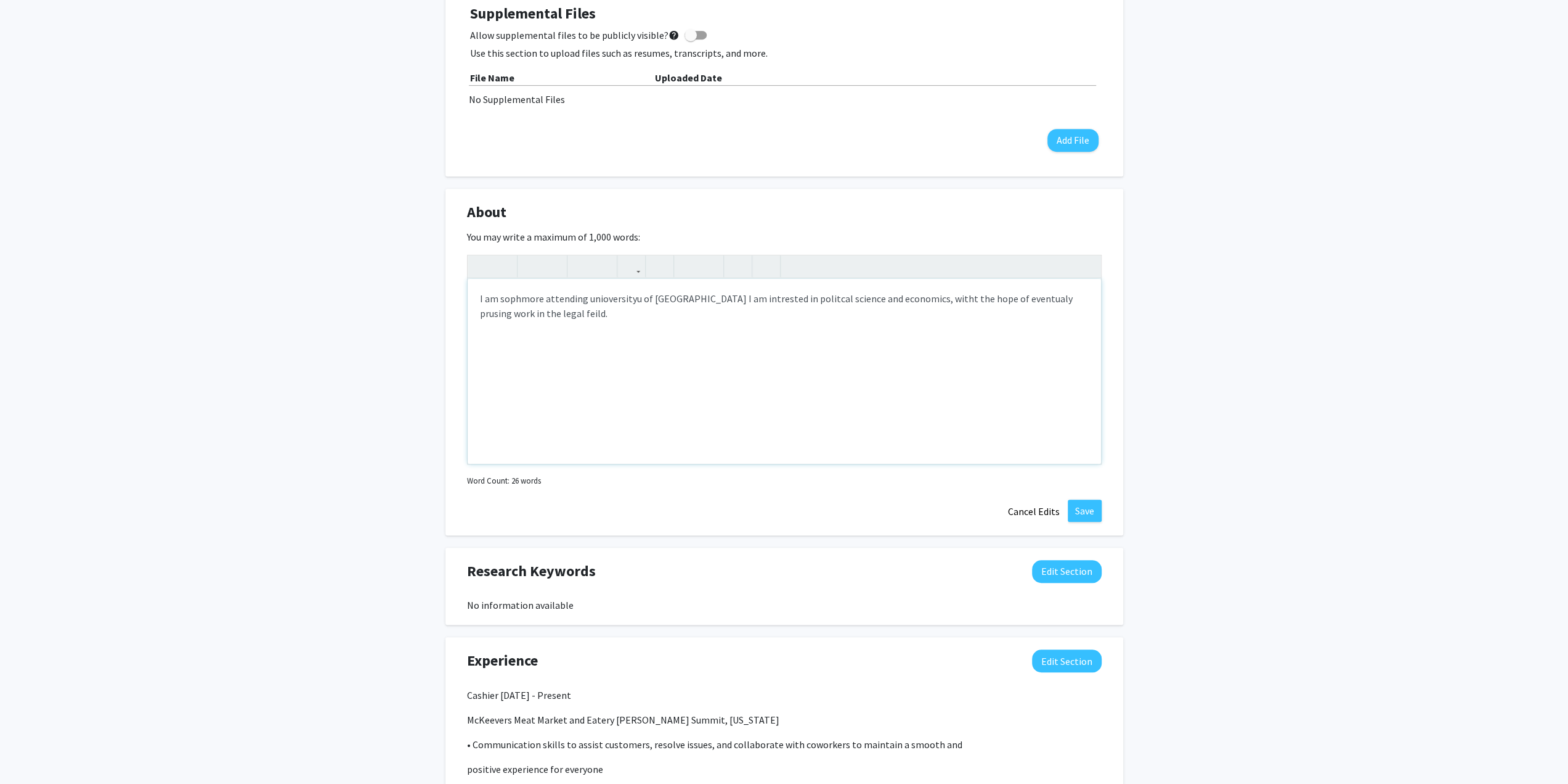
scroll to position [555, 0]
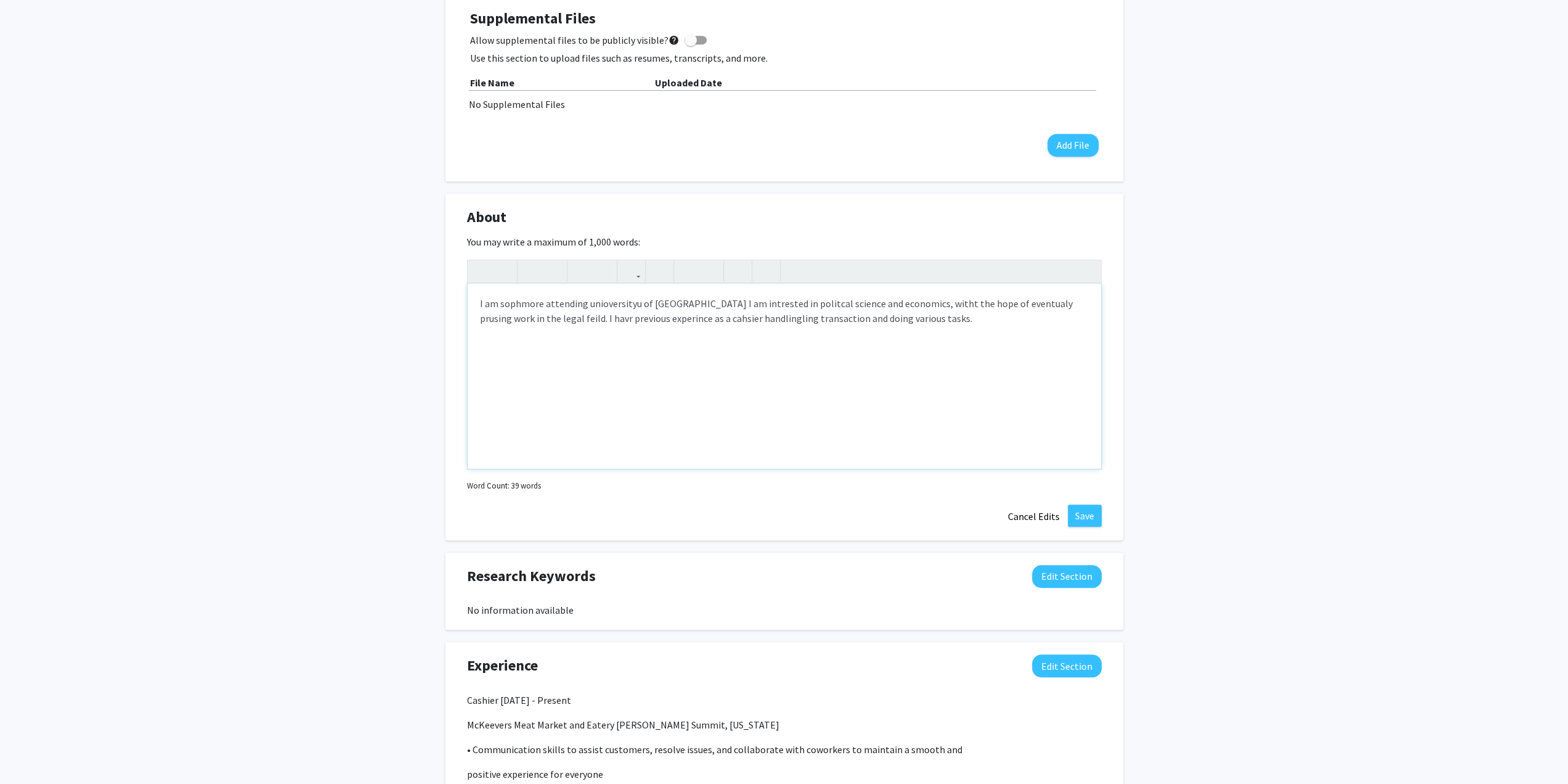
type textarea "I am sophmore attending unioversityu of missourio I am intrested in politcal sc…"
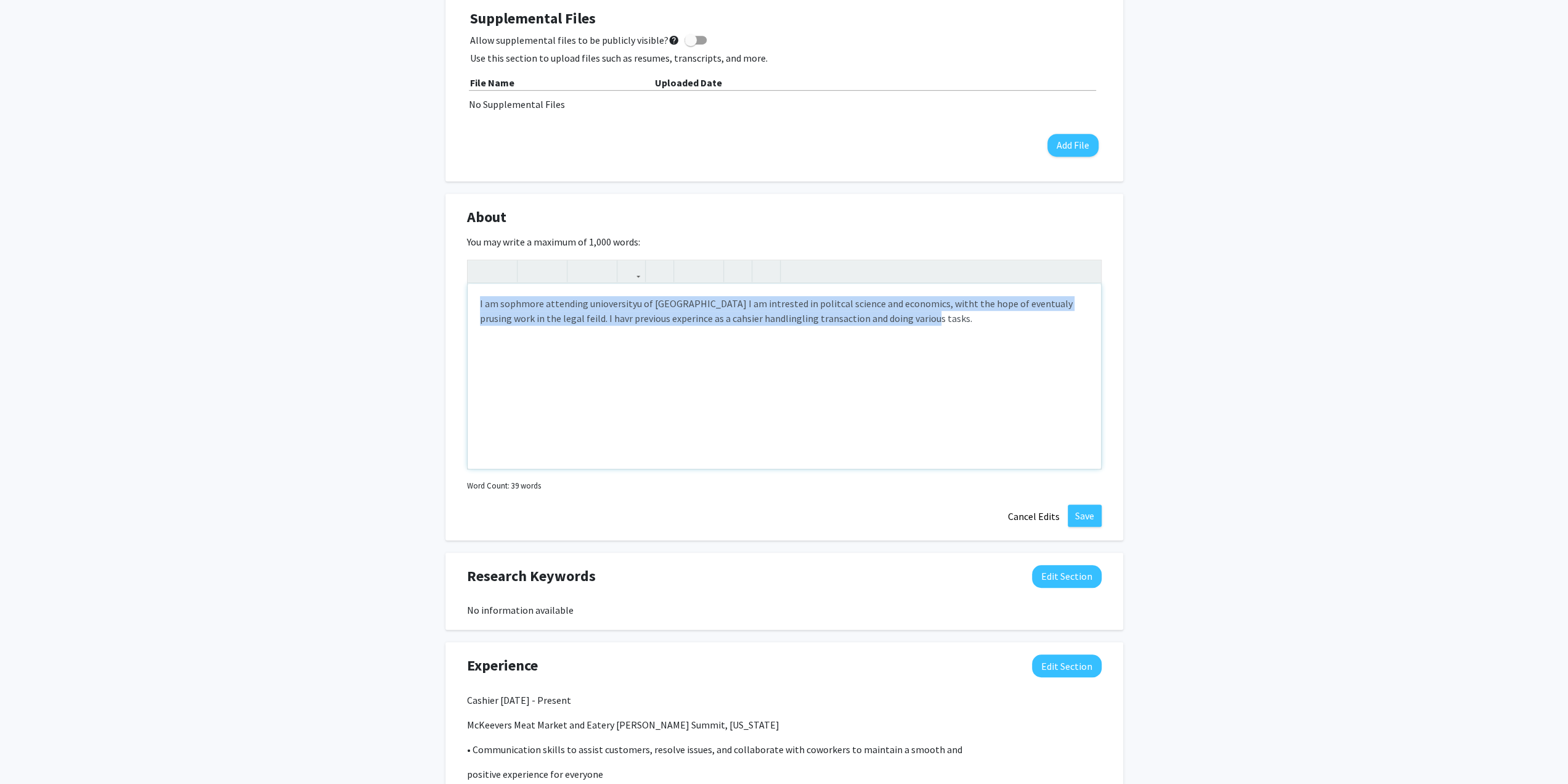
drag, startPoint x: 929, startPoint y: 325, endPoint x: 286, endPoint y: 262, distance: 646.1
click at [286, 262] on div "Change Photo Remove Photo Please upload a profile picture with approximately a …" at bounding box center [784, 336] width 1568 height 1692
copy div "I am sophmore attending unioversityu of missourio I am intrested in politcal sc…"
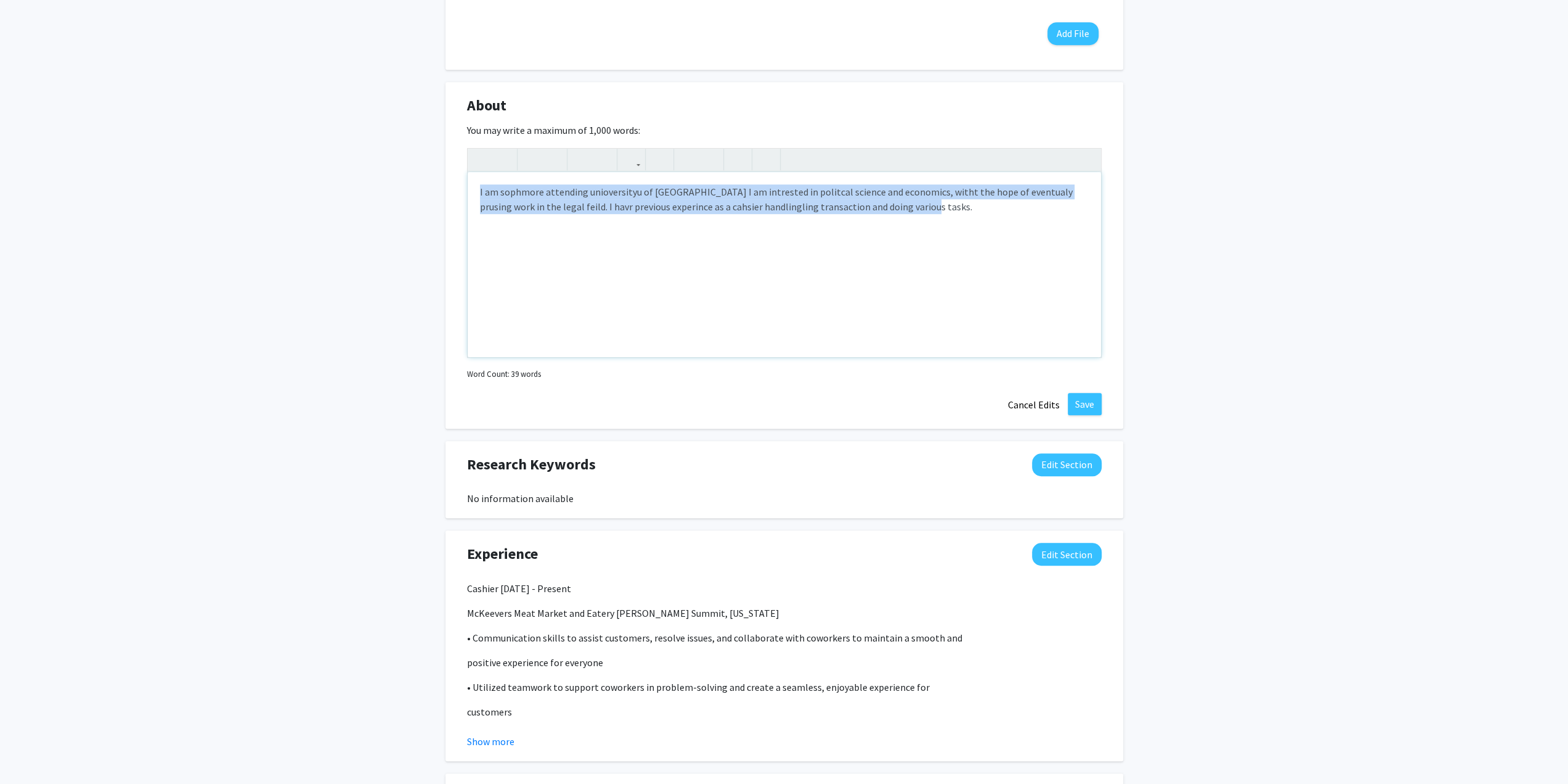
scroll to position [863, 0]
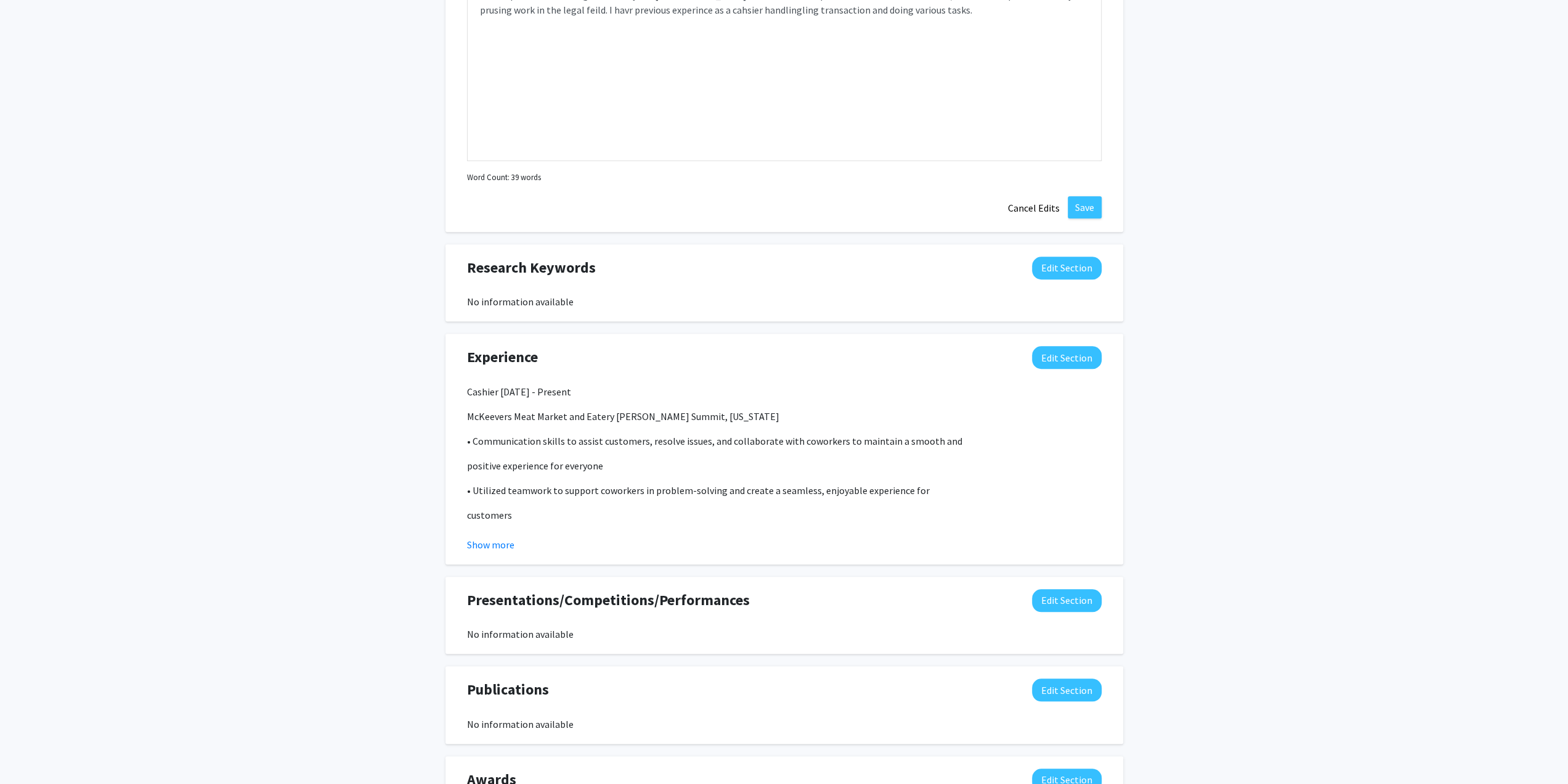
click at [381, 372] on div "Change Photo Remove Photo Please upload a profile picture with approximately a …" at bounding box center [784, 27] width 1568 height 1692
drag, startPoint x: 863, startPoint y: 199, endPoint x: 876, endPoint y: 203, distance: 13.6
drag, startPoint x: 876, startPoint y: 203, endPoint x: 827, endPoint y: 141, distance: 79.0
click at [827, 141] on div "I am sophmore attending unioversityu of missourio I am intrested in politcal sc…" at bounding box center [784, 67] width 634 height 185
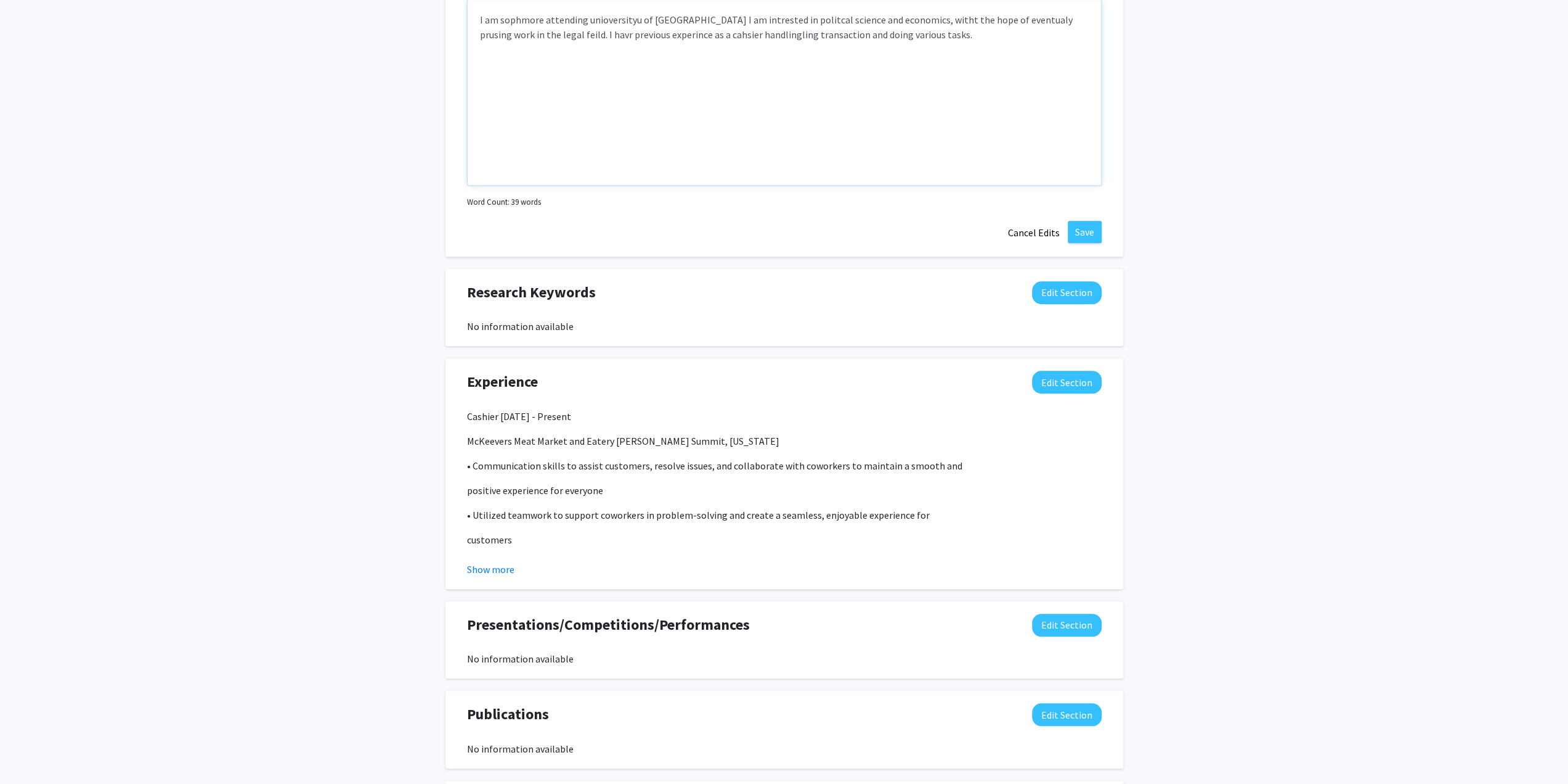
scroll to position [678, 0]
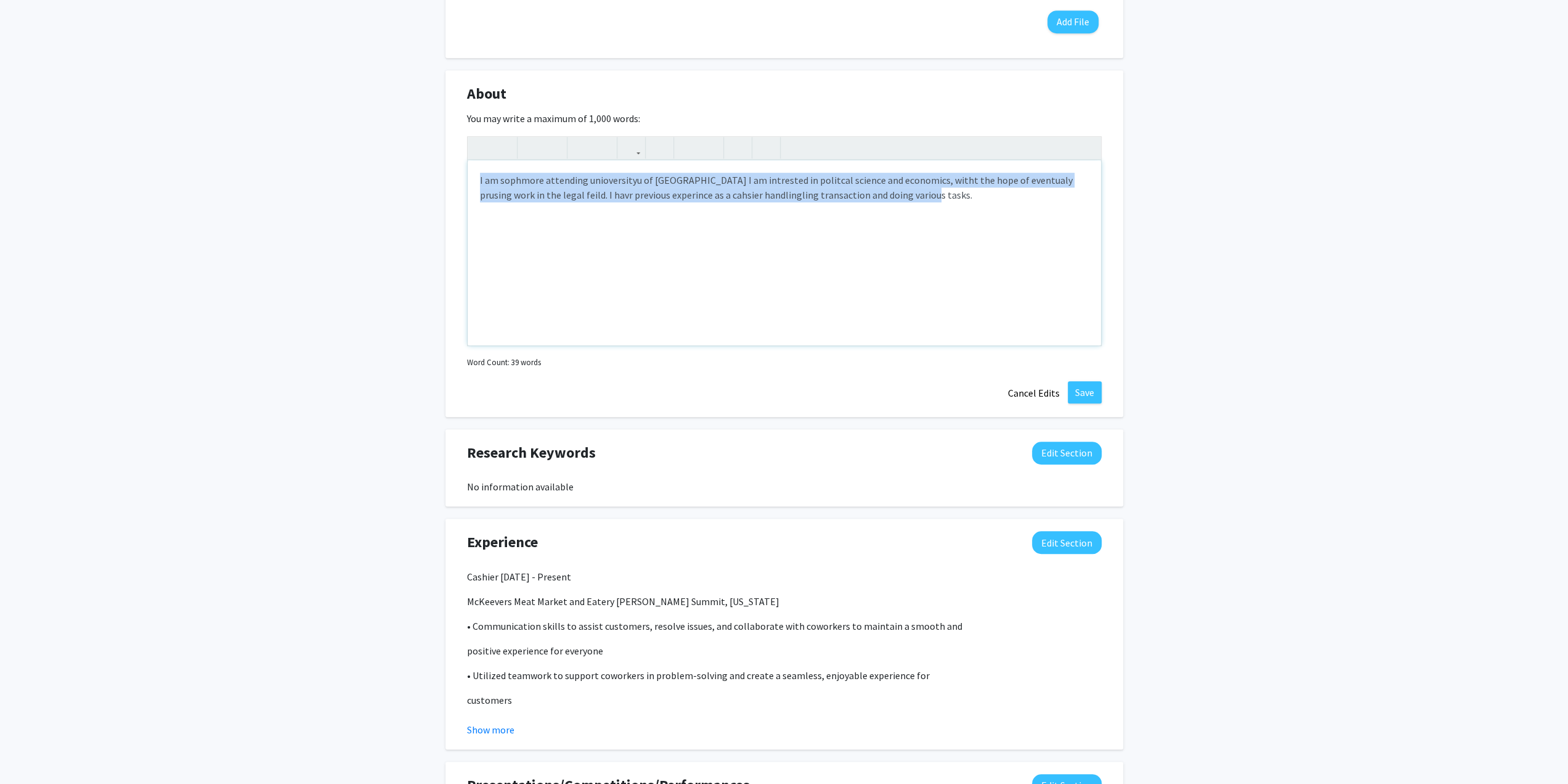
drag, startPoint x: 944, startPoint y: 189, endPoint x: 137, endPoint y: 169, distance: 807.2
click at [137, 169] on div "Change Photo Remove Photo Please upload a profile picture with approximately a …" at bounding box center [784, 212] width 1568 height 1692
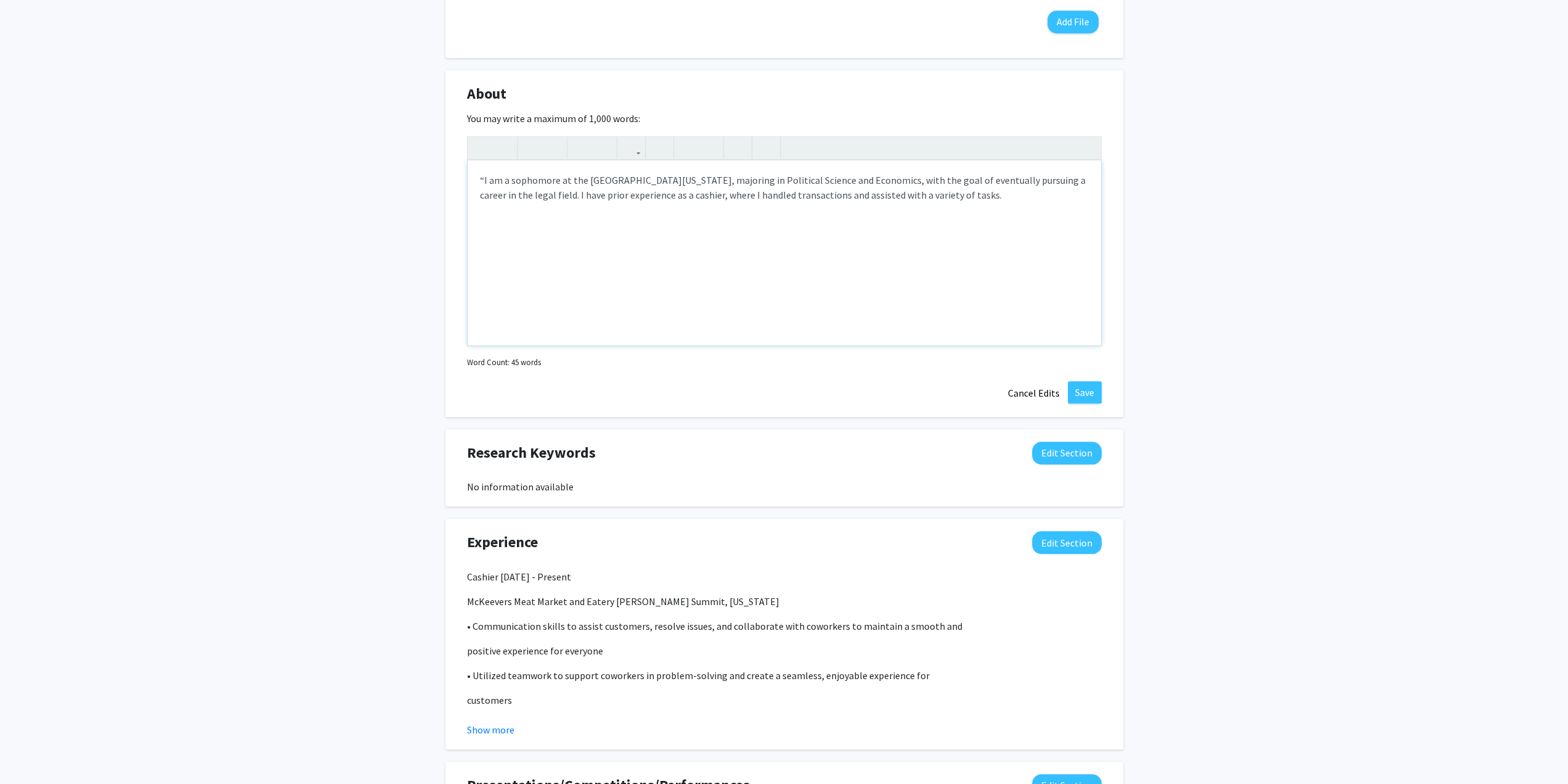
click at [485, 176] on p "“I am a sophomore at the University of Missouri, majoring in Political Science …" at bounding box center [784, 187] width 609 height 30
type textarea "<p>I am a sophomore at the University of Missouri, majoring in Political Scienc…"
click at [1092, 383] on button "Save" at bounding box center [1085, 392] width 34 height 22
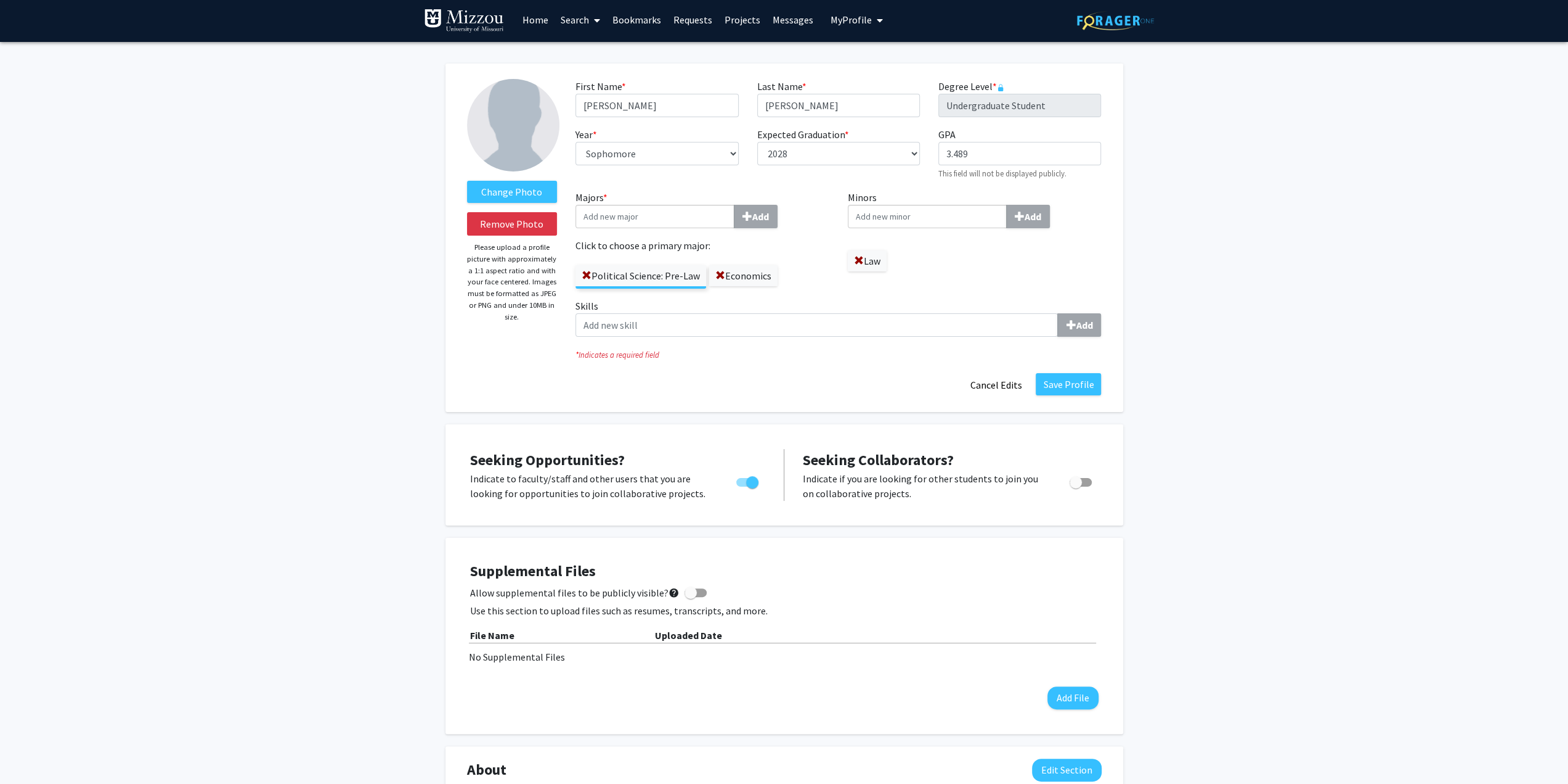
scroll to position [0, 0]
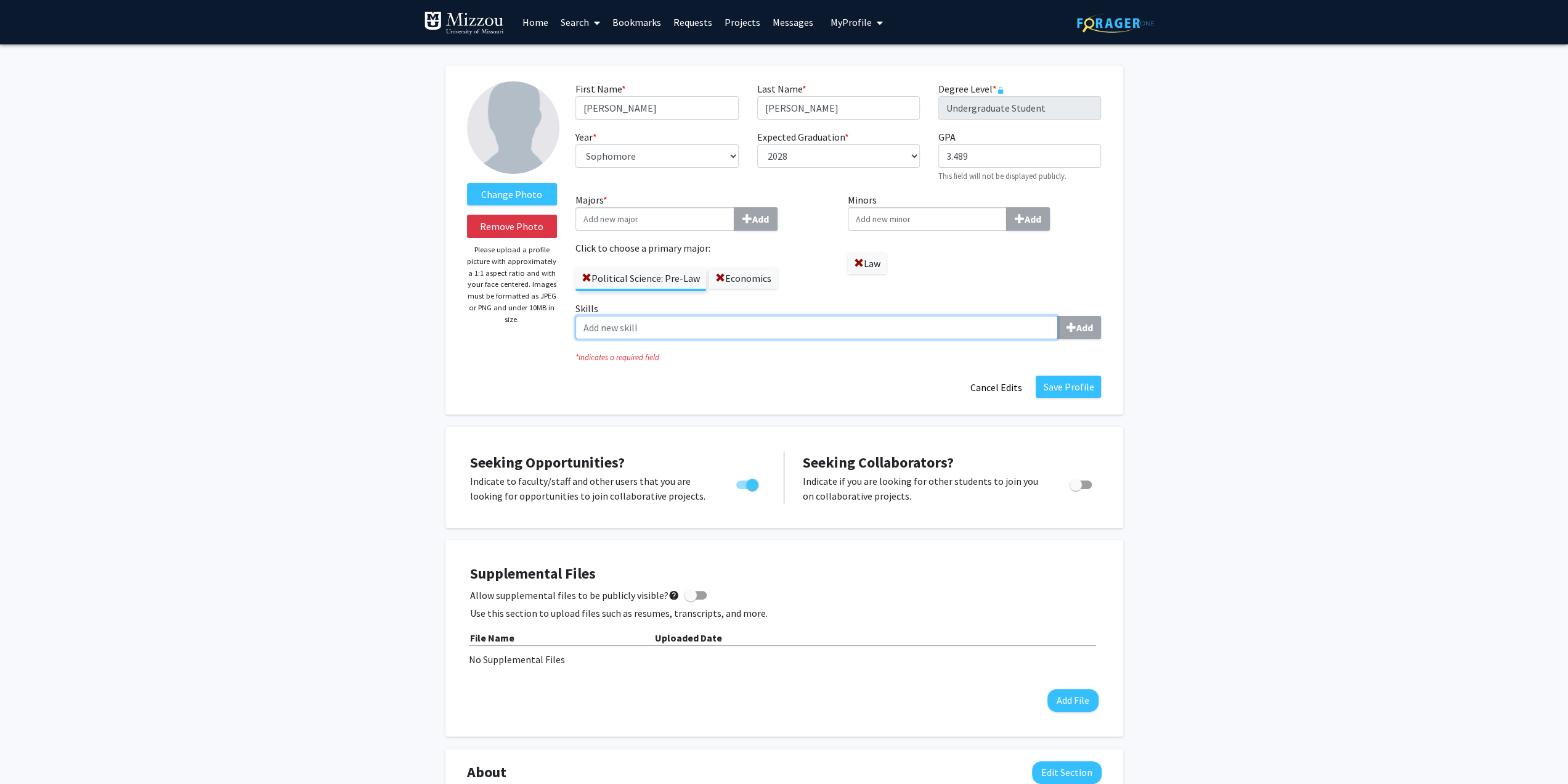
click at [633, 329] on input "Skills Add" at bounding box center [817, 326] width 482 height 23
type input "m"
click at [498, 190] on label "Change Photo" at bounding box center [512, 194] width 90 height 22
click at [0, 0] on input "Change Photo" at bounding box center [0, 0] width 0 height 0
click at [1067, 390] on button "Save Profile" at bounding box center [1068, 387] width 66 height 22
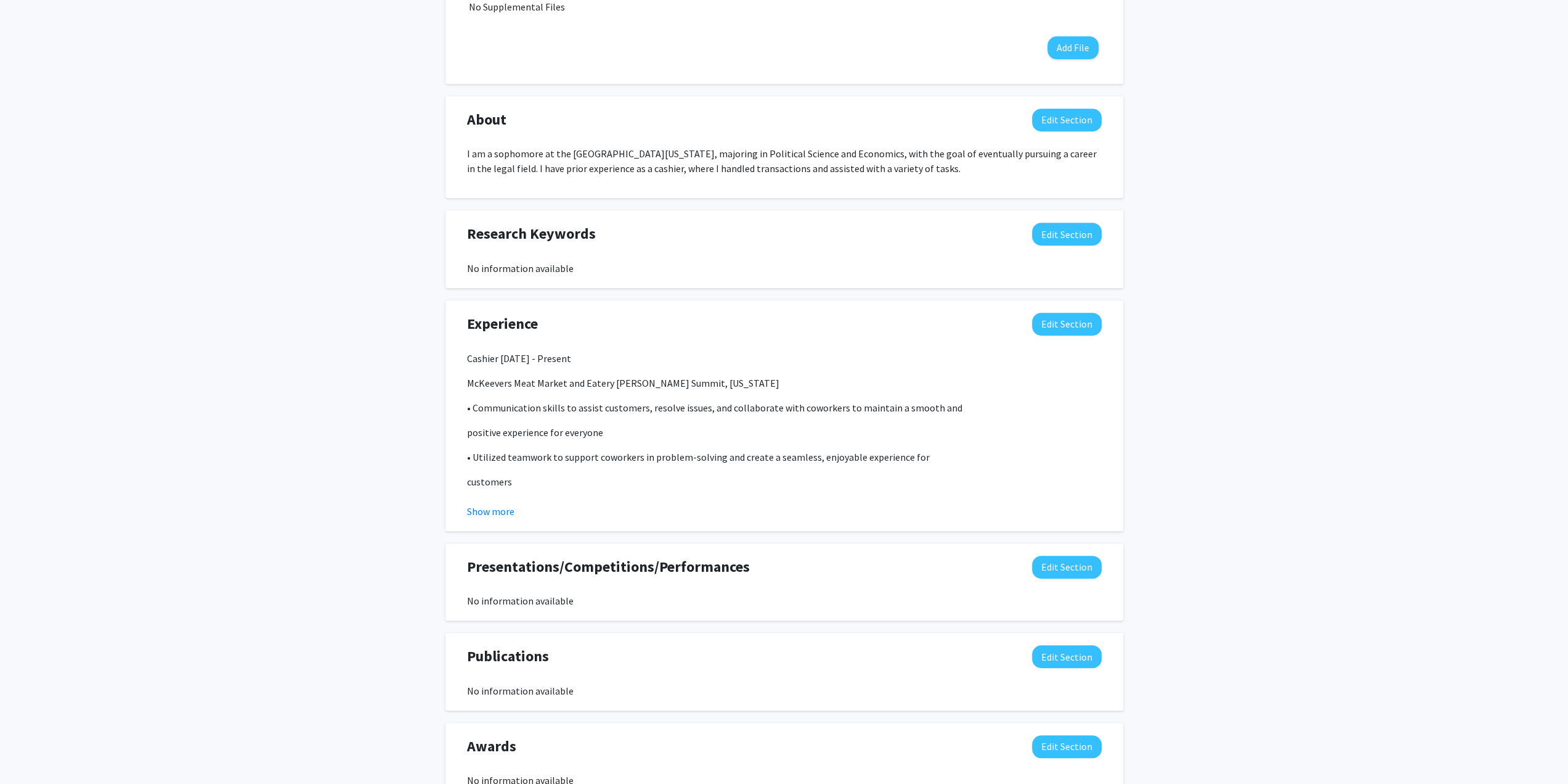
scroll to position [555, 0]
